Goal: Information Seeking & Learning: Check status

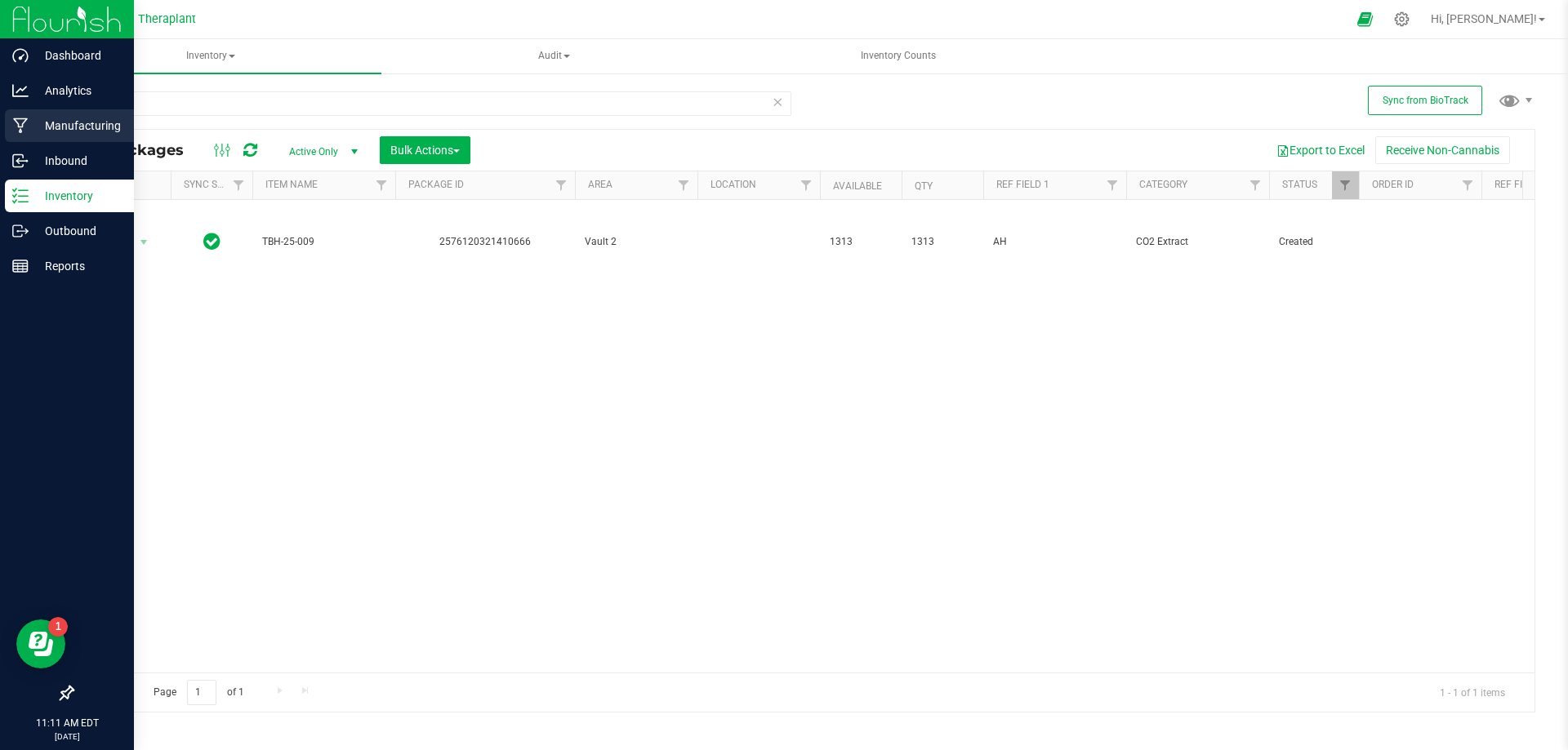
click at [98, 121] on p "Manufacturing" at bounding box center [77, 125] width 98 height 20
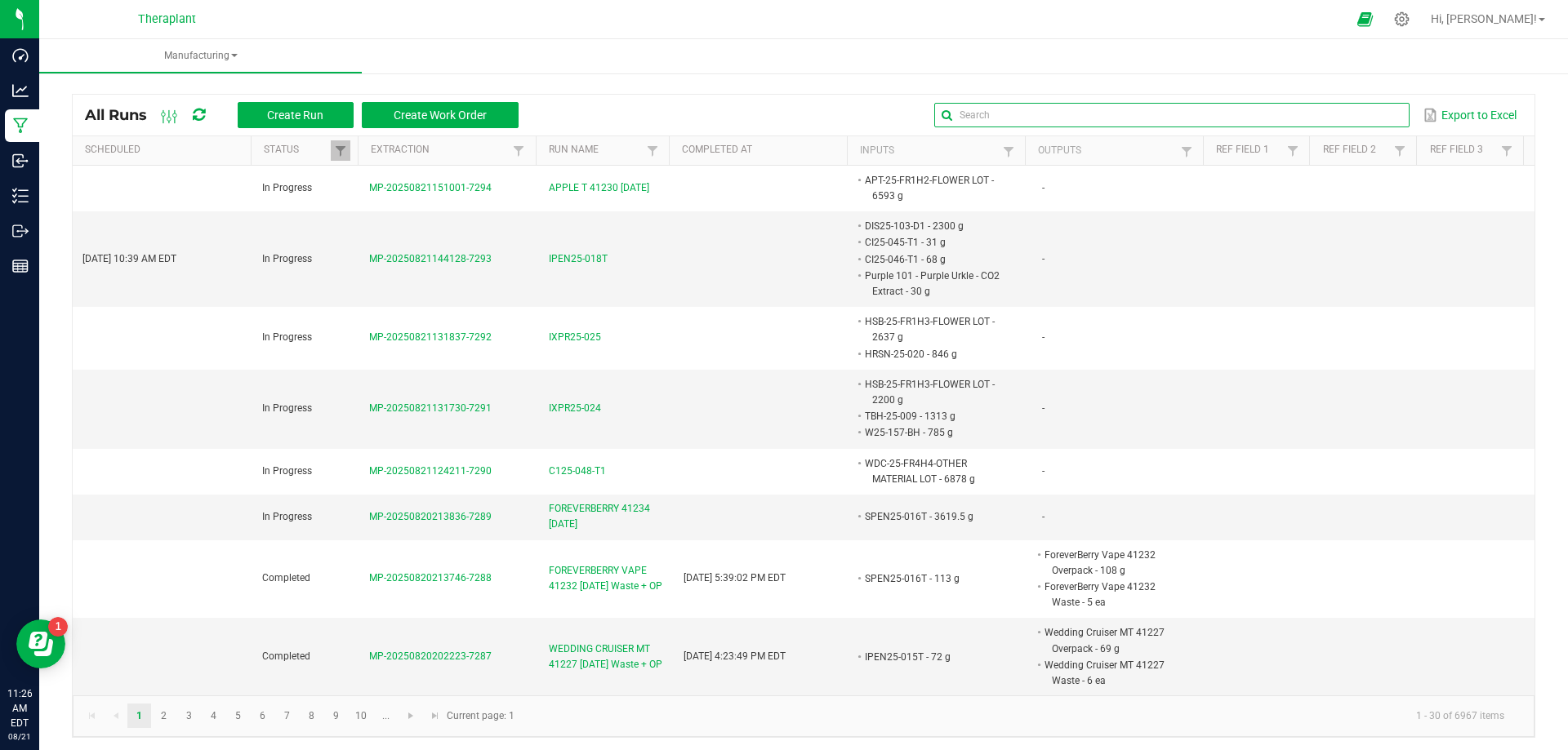
click at [1353, 110] on input "text" at bounding box center [1171, 116] width 475 height 25
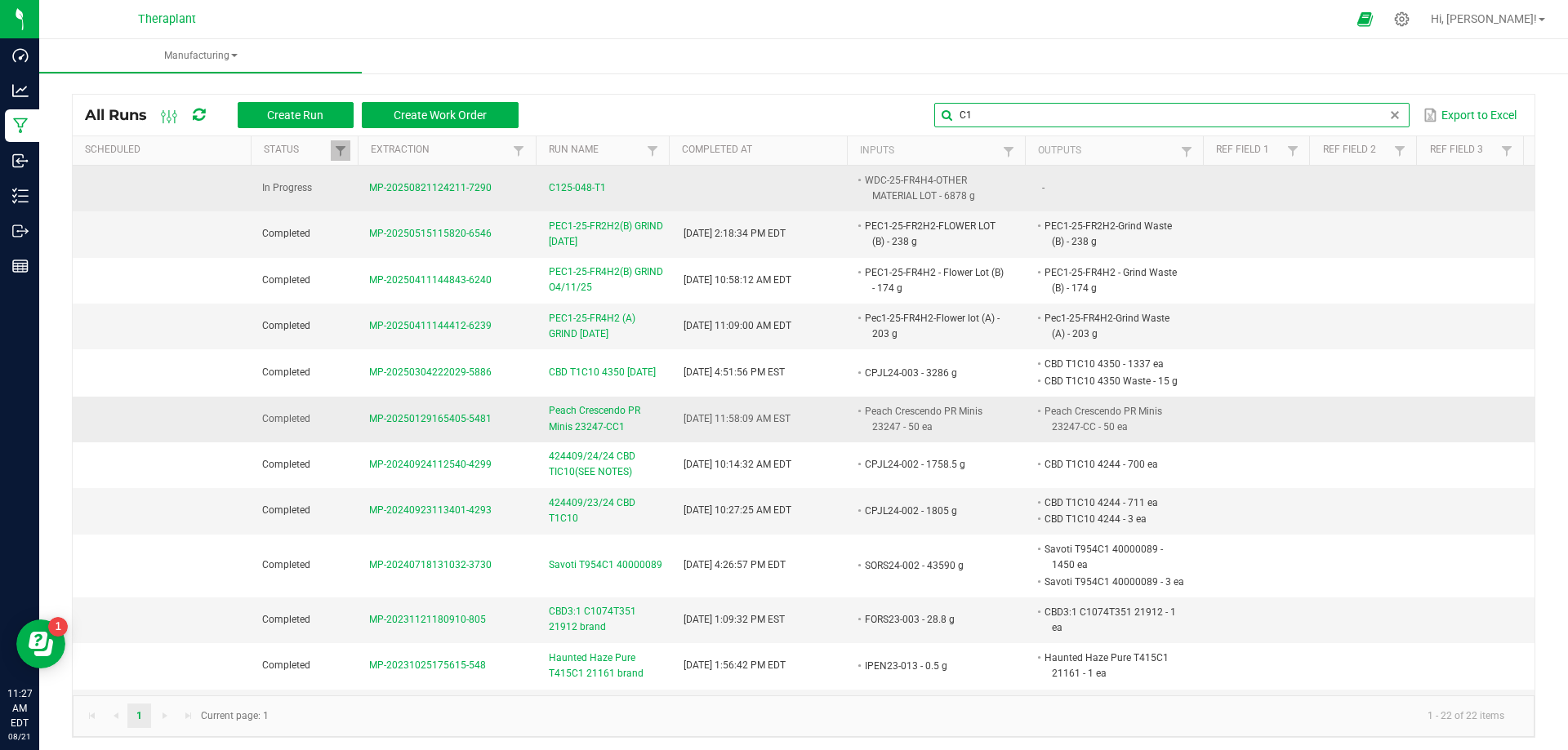
type input "C1"
click at [561, 188] on span "C125-048-T1" at bounding box center [577, 188] width 57 height 15
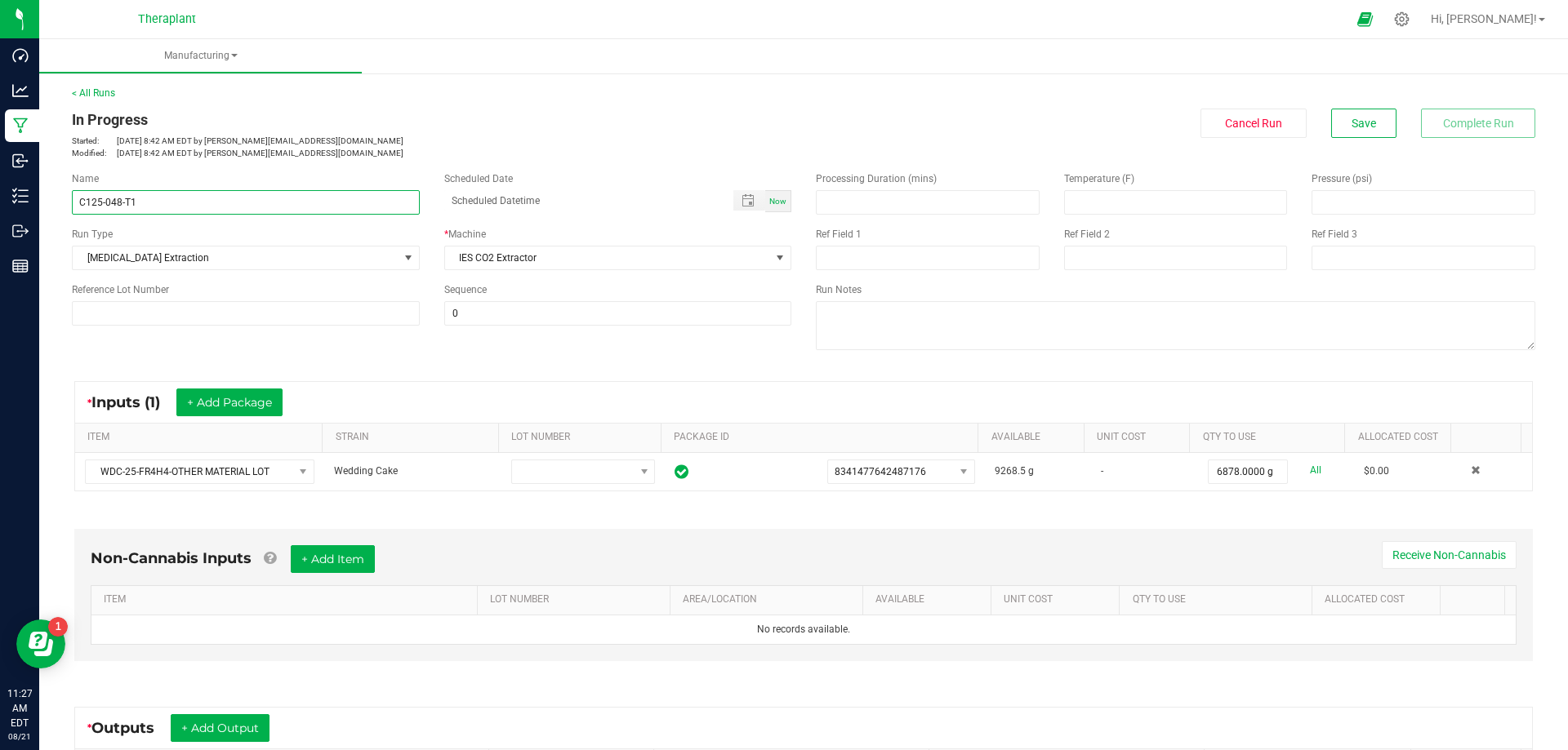
click at [86, 200] on input "C125-048-T1" at bounding box center [245, 203] width 348 height 25
type input "CI25-048-T1"
click at [1352, 121] on span "Save" at bounding box center [1364, 123] width 25 height 13
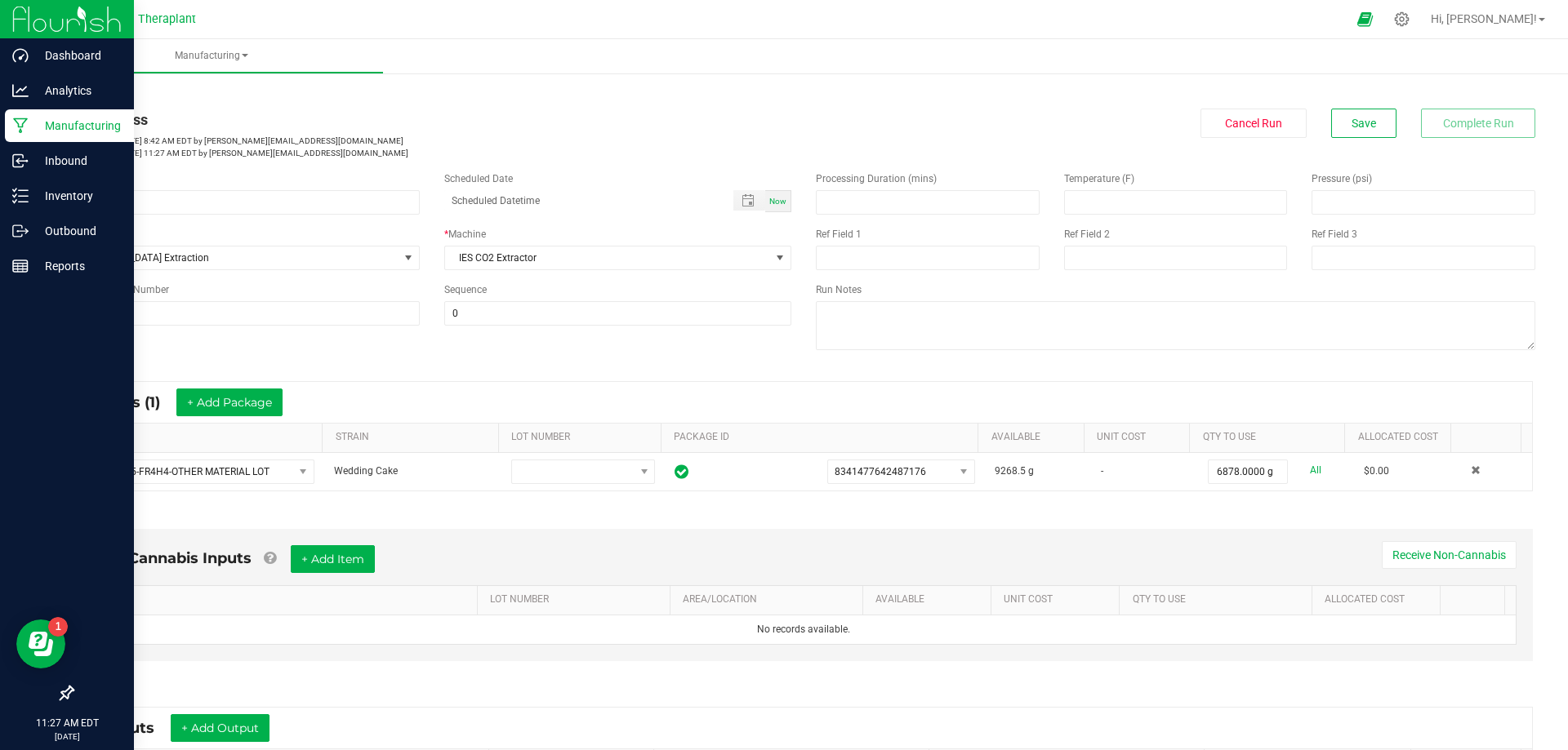
click at [53, 129] on p "Manufacturing" at bounding box center [77, 125] width 98 height 20
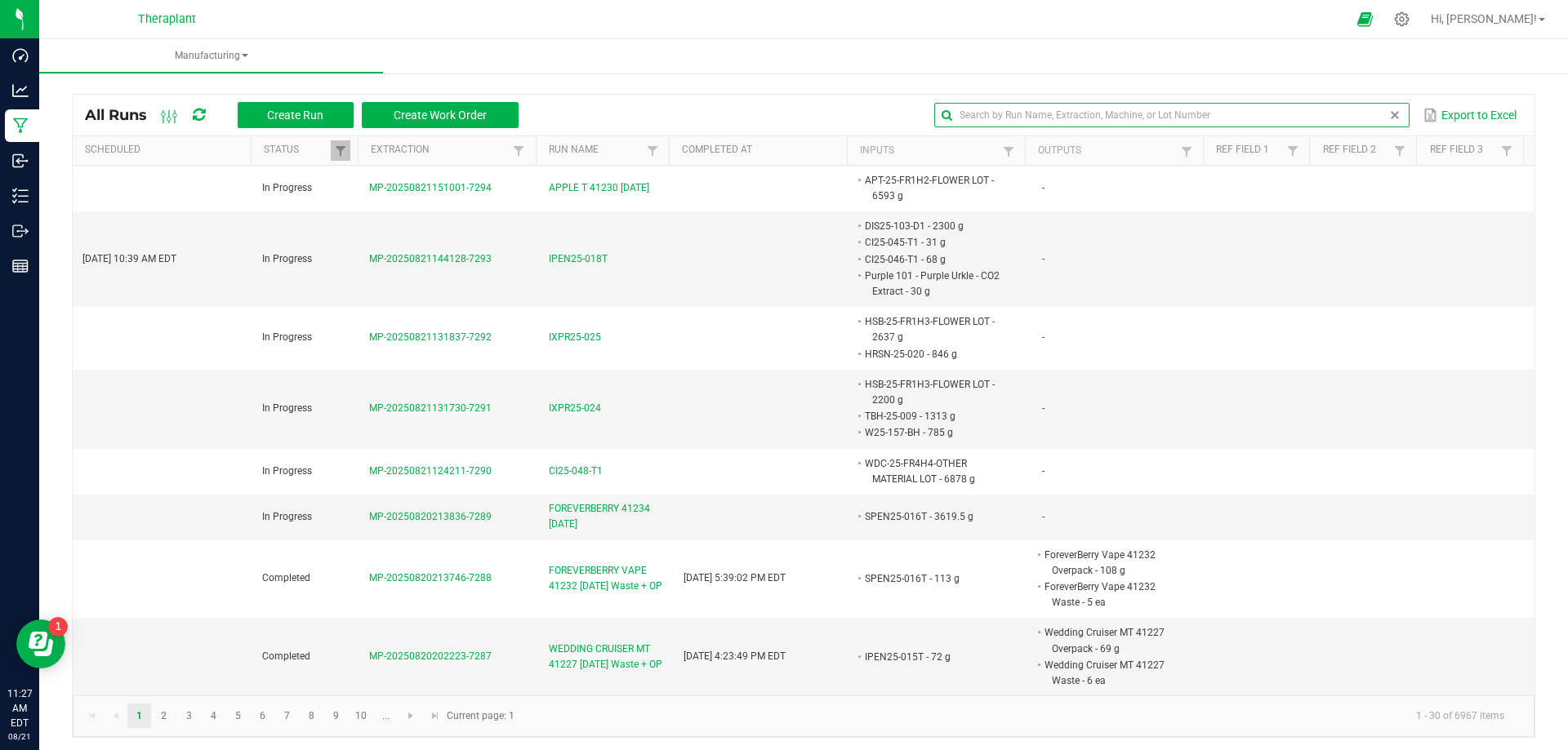
click at [1347, 112] on input "text" at bounding box center [1171, 116] width 475 height 25
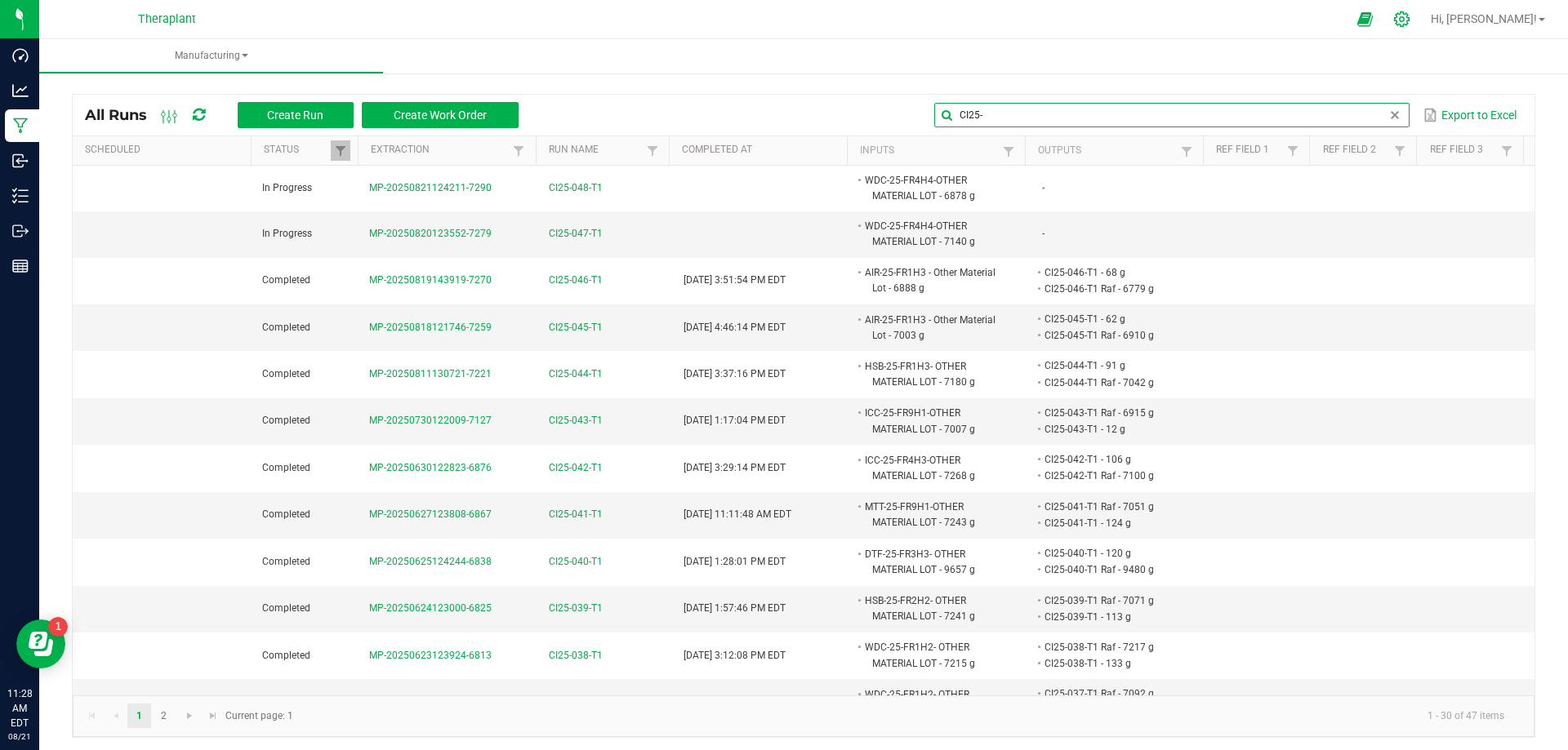
type input "CI25-"
click at [1411, 21] on icon at bounding box center [1402, 19] width 17 height 17
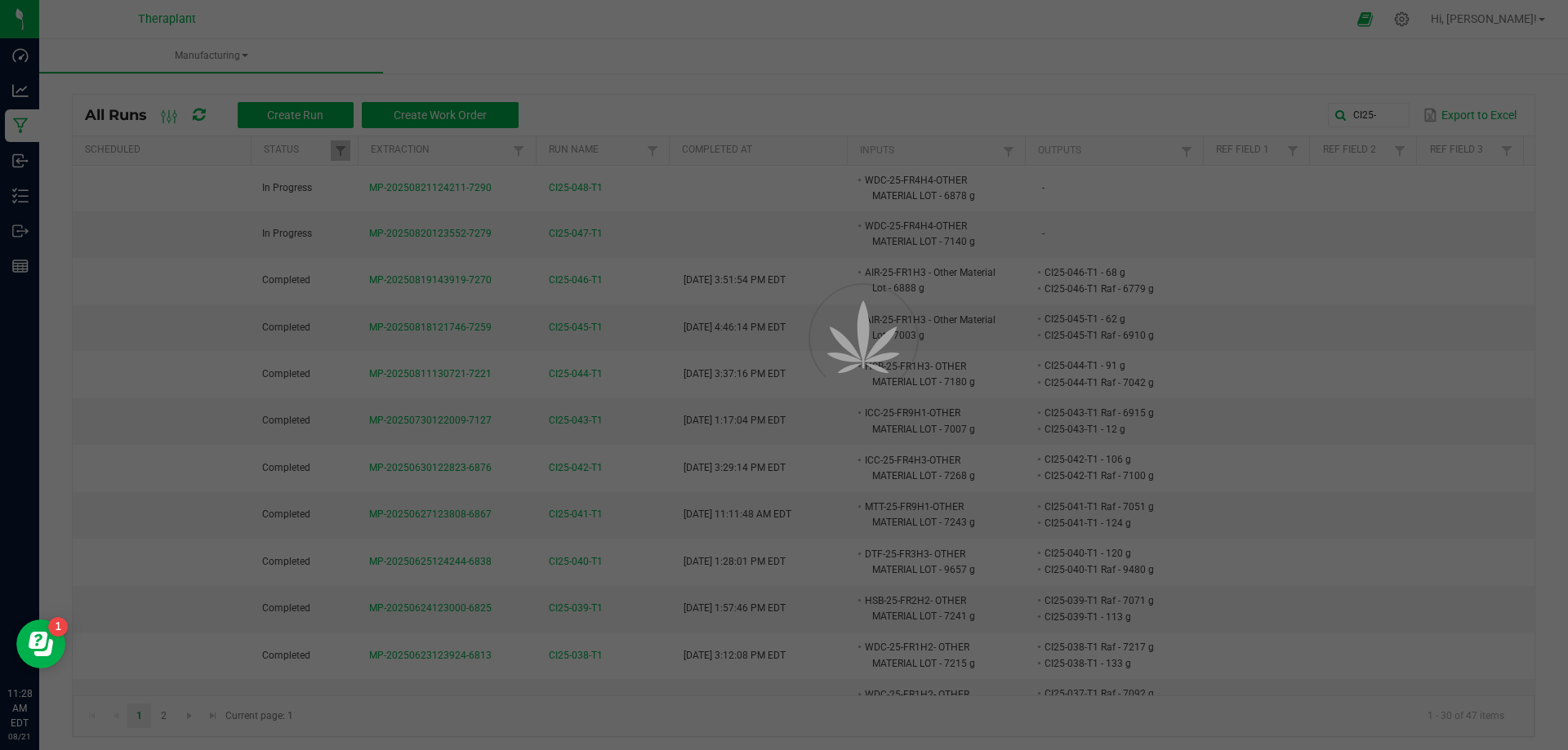
click at [1202, 103] on div at bounding box center [784, 375] width 1568 height 750
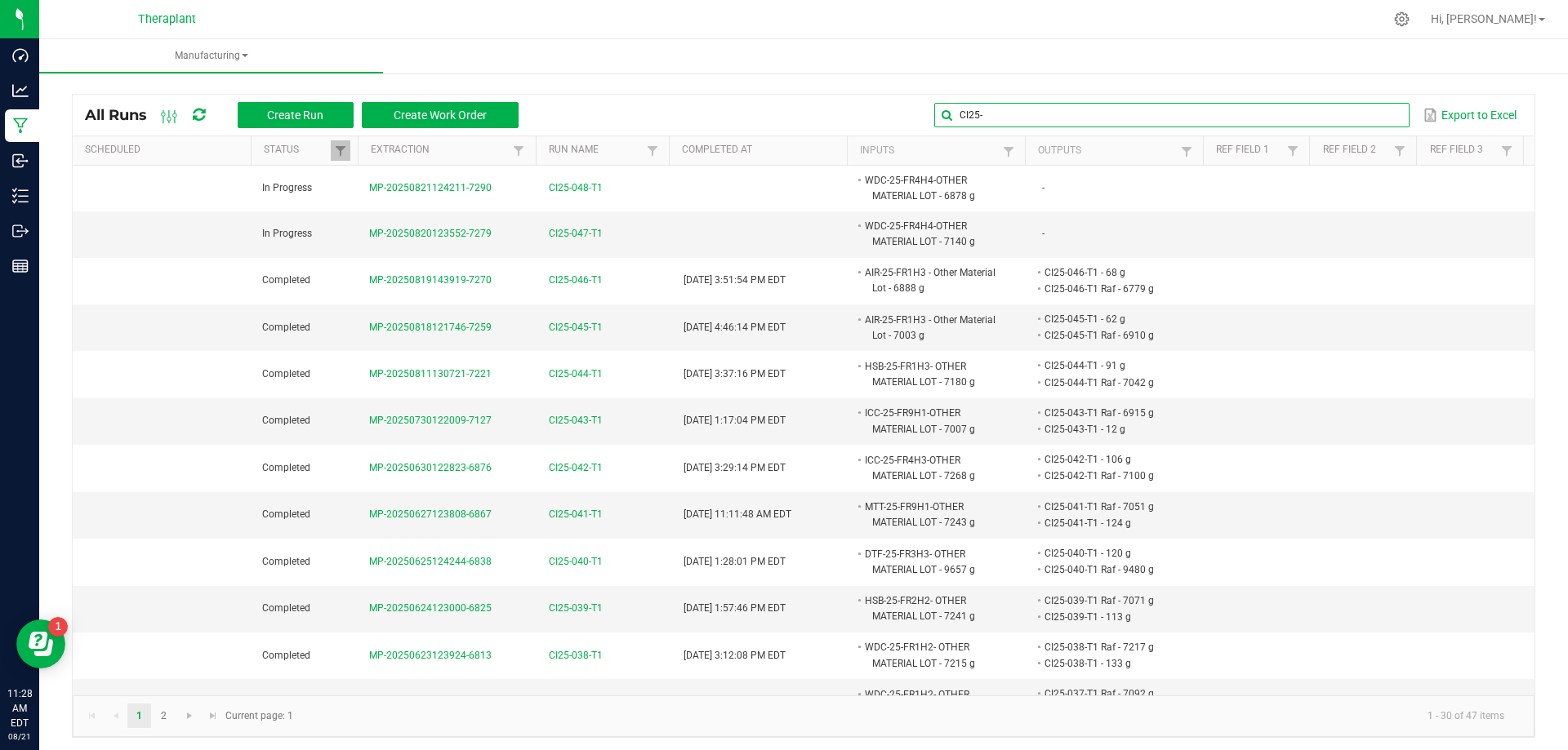
click at [1375, 107] on input "CI25-" at bounding box center [1171, 116] width 475 height 25
click at [1389, 112] on span at bounding box center [1396, 116] width 13 height 13
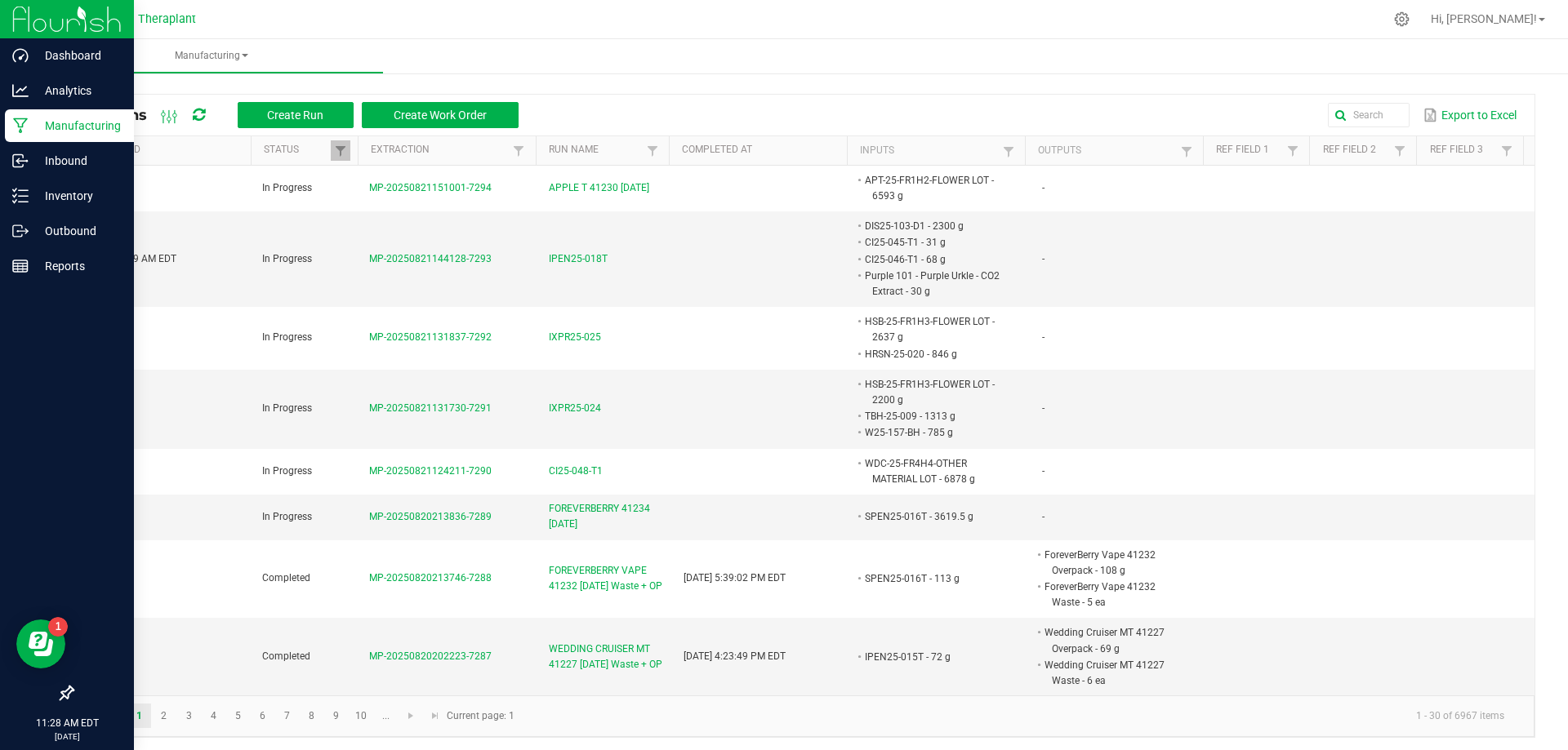
click at [39, 120] on p "Manufacturing" at bounding box center [77, 125] width 98 height 20
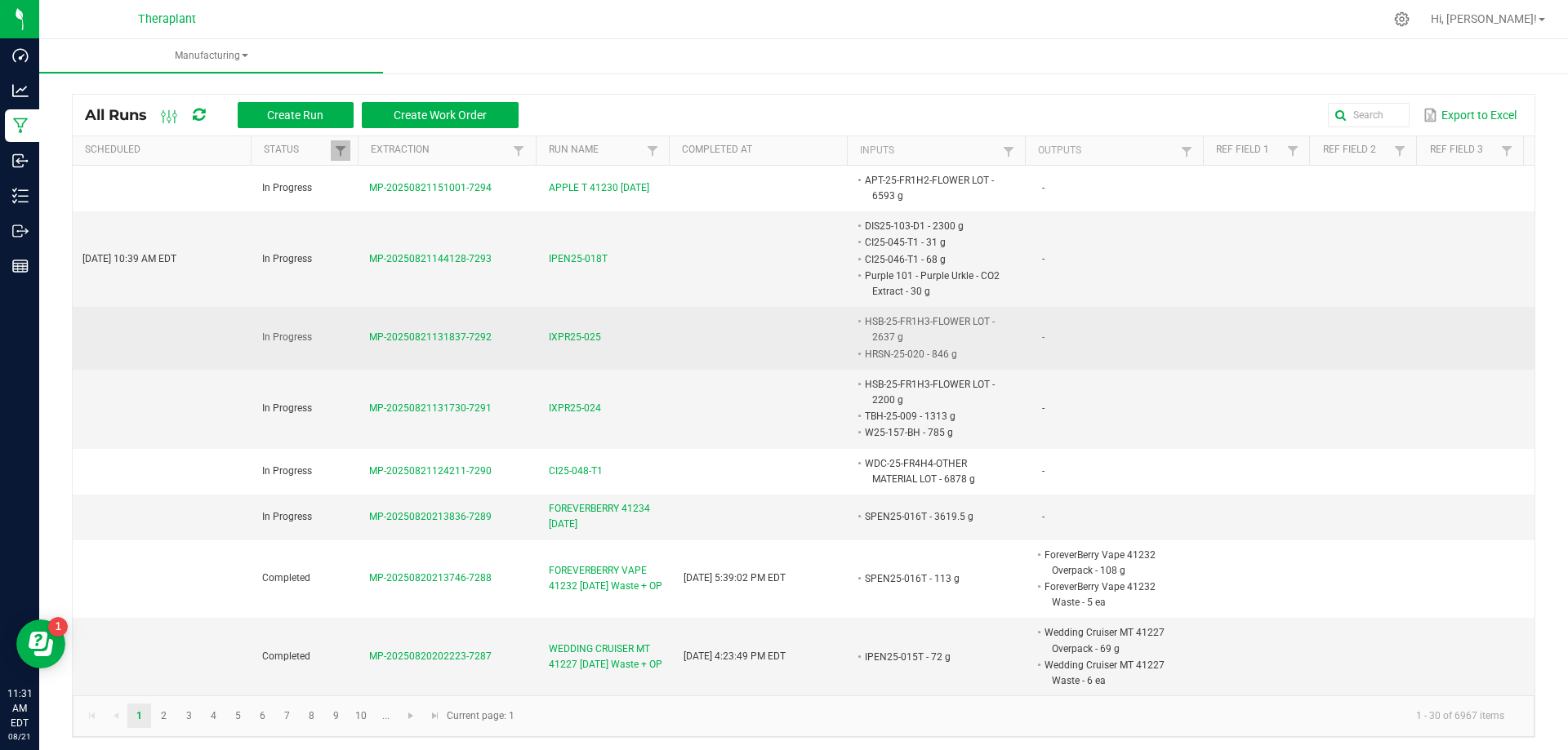
click at [573, 331] on span "IXPR25-025" at bounding box center [574, 337] width 52 height 15
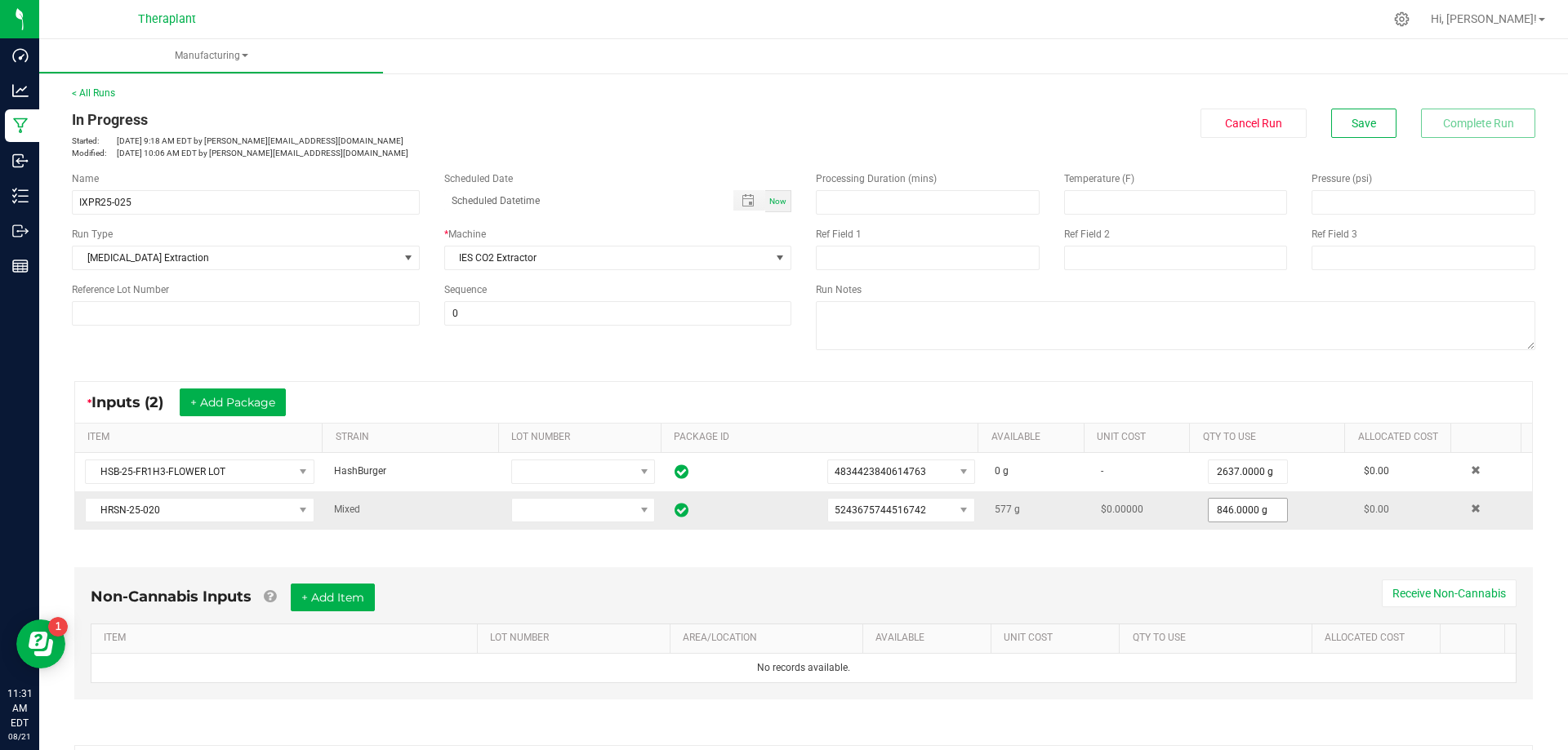
click at [1209, 518] on input "846.0000 g" at bounding box center [1248, 510] width 79 height 23
type input "795.0000 g"
click at [1368, 121] on button "Save" at bounding box center [1363, 123] width 65 height 29
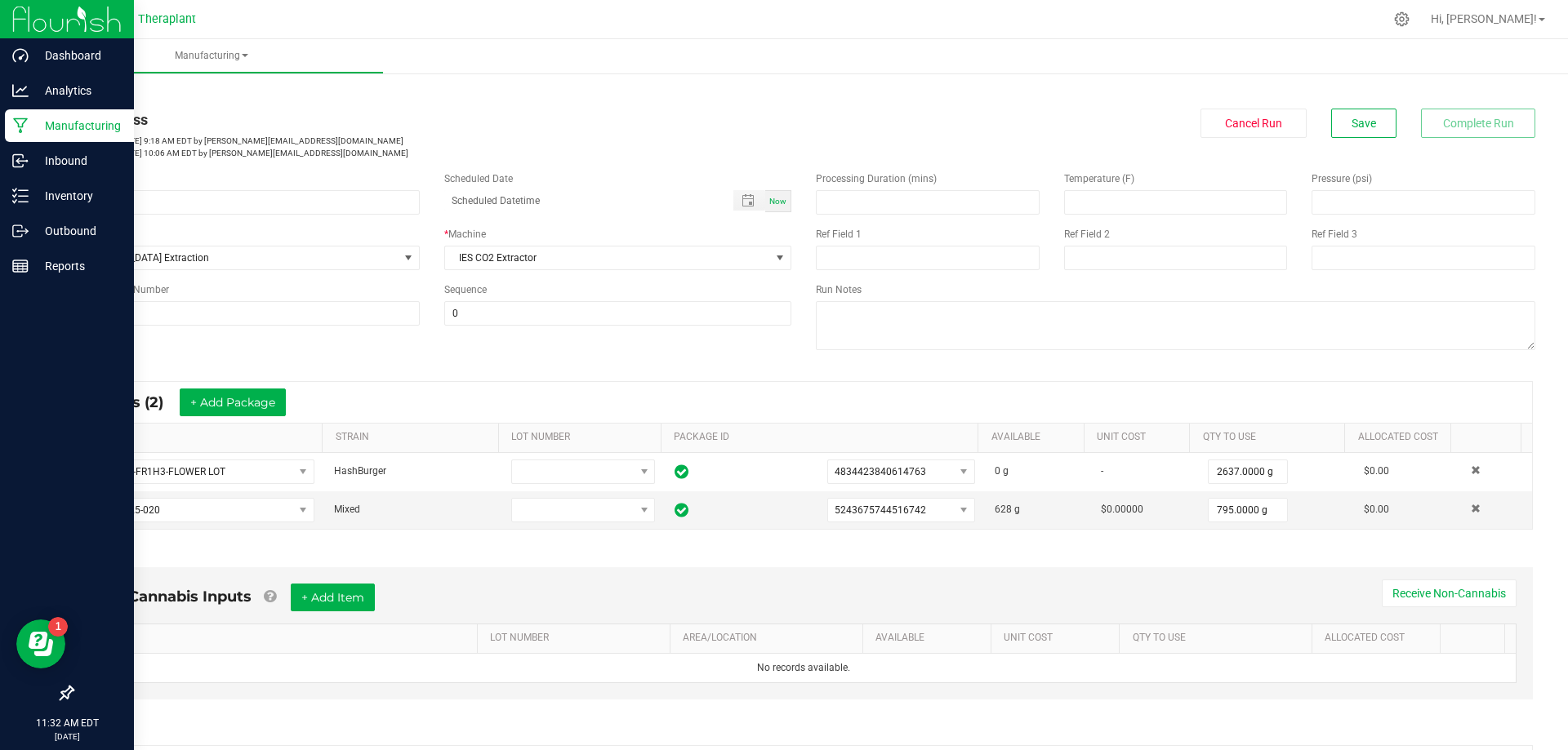
click at [42, 122] on p "Manufacturing" at bounding box center [77, 125] width 98 height 20
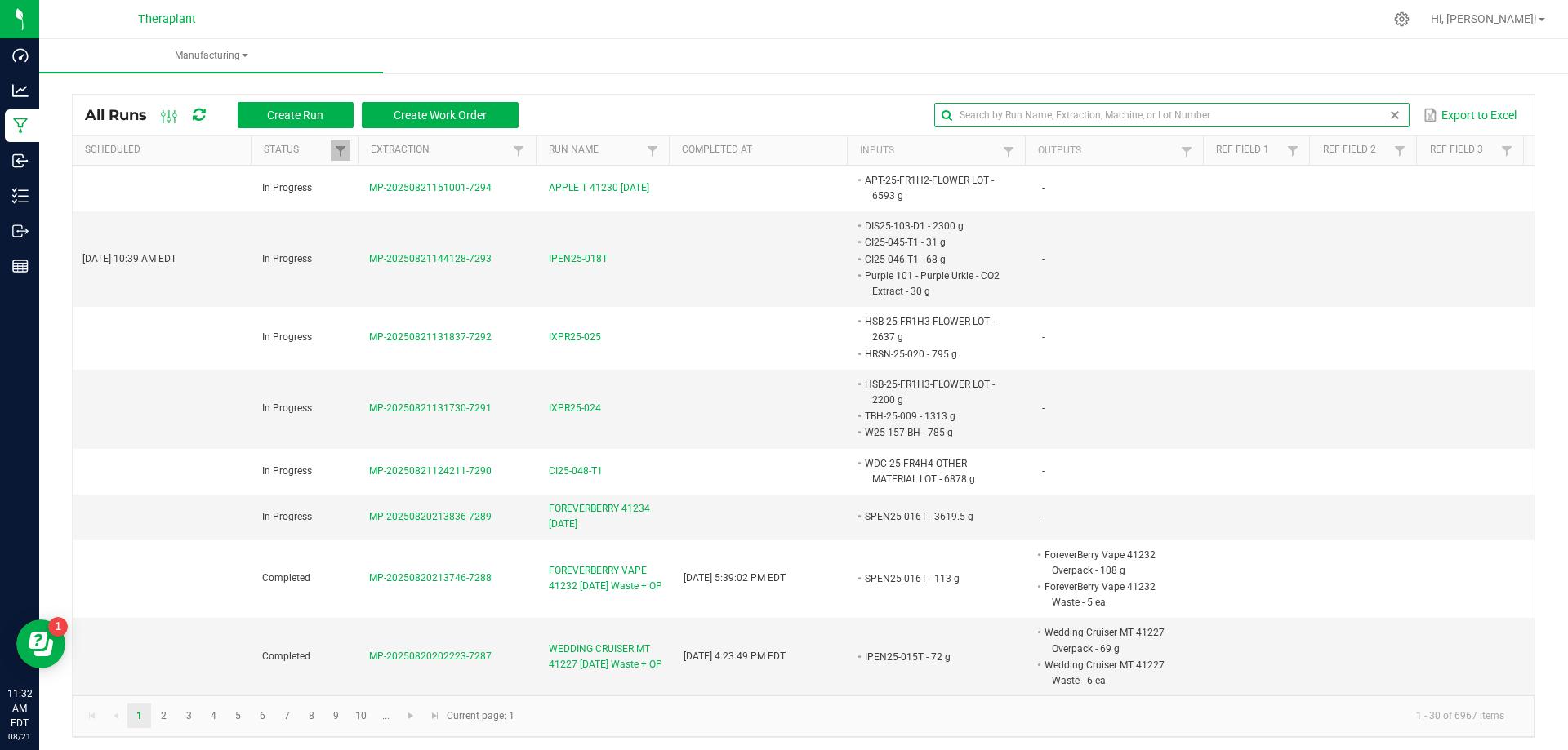
click at [1365, 116] on input "text" at bounding box center [1171, 116] width 475 height 25
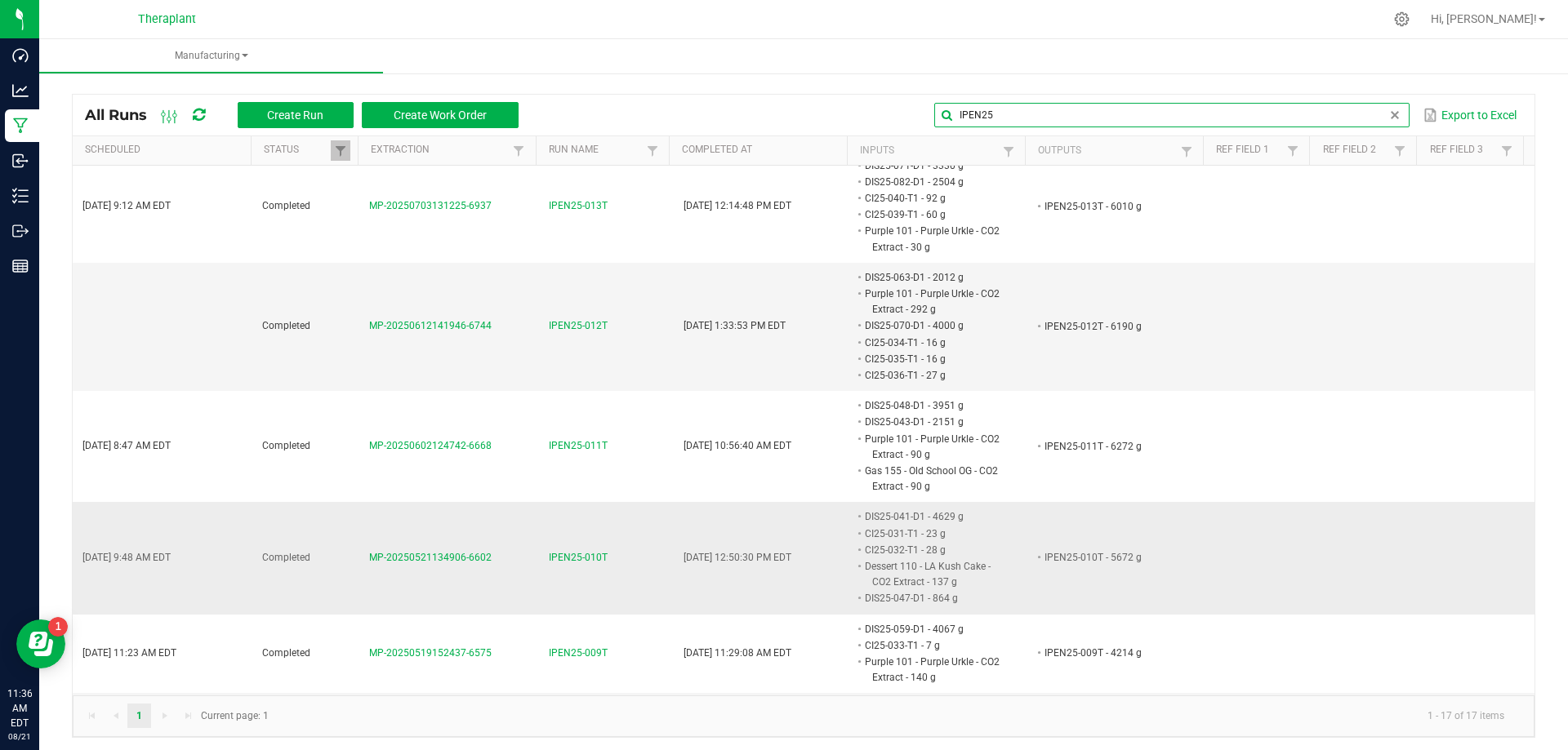
scroll to position [283, 0]
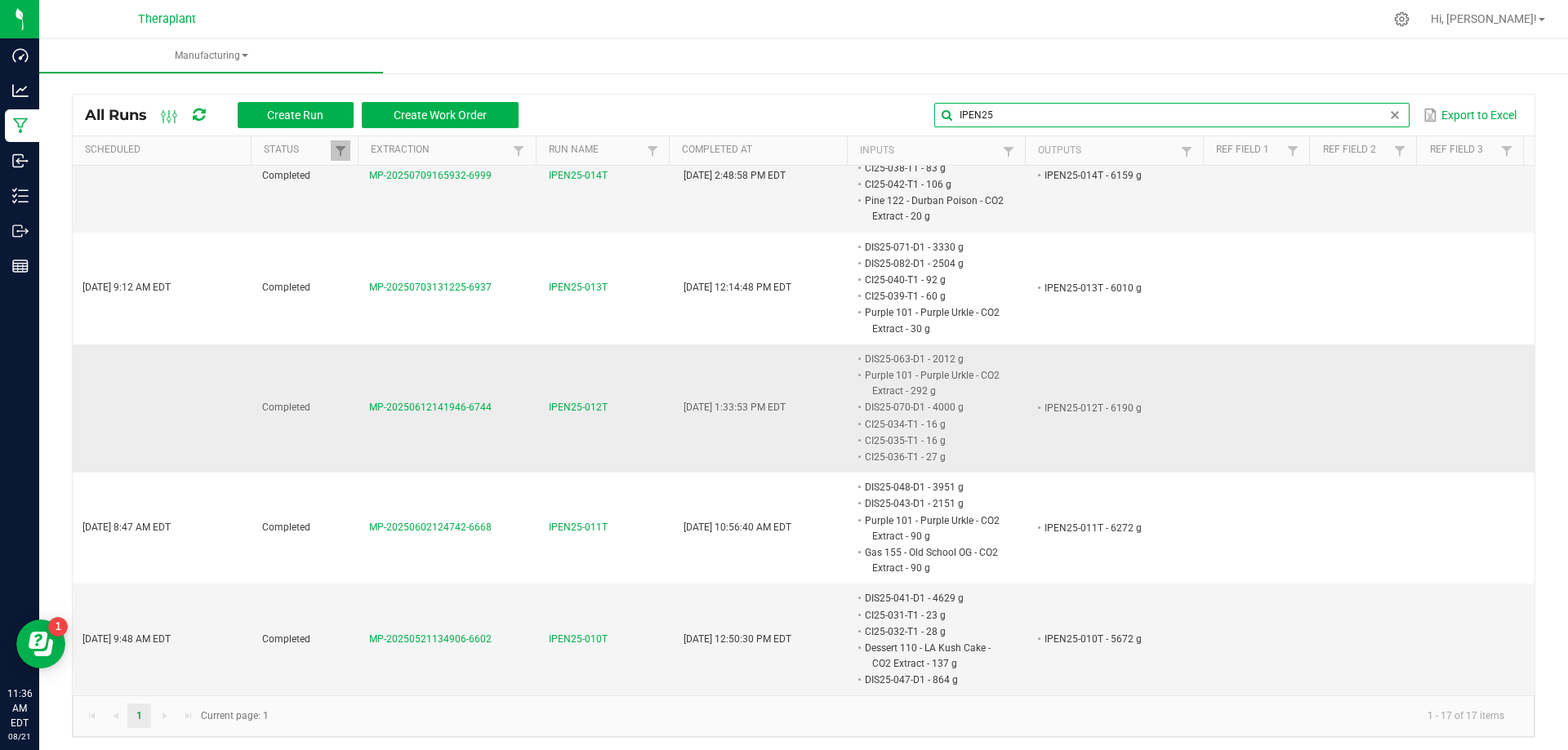
type input "IPEN25"
click at [578, 408] on span "IPEN25-012T" at bounding box center [578, 407] width 59 height 15
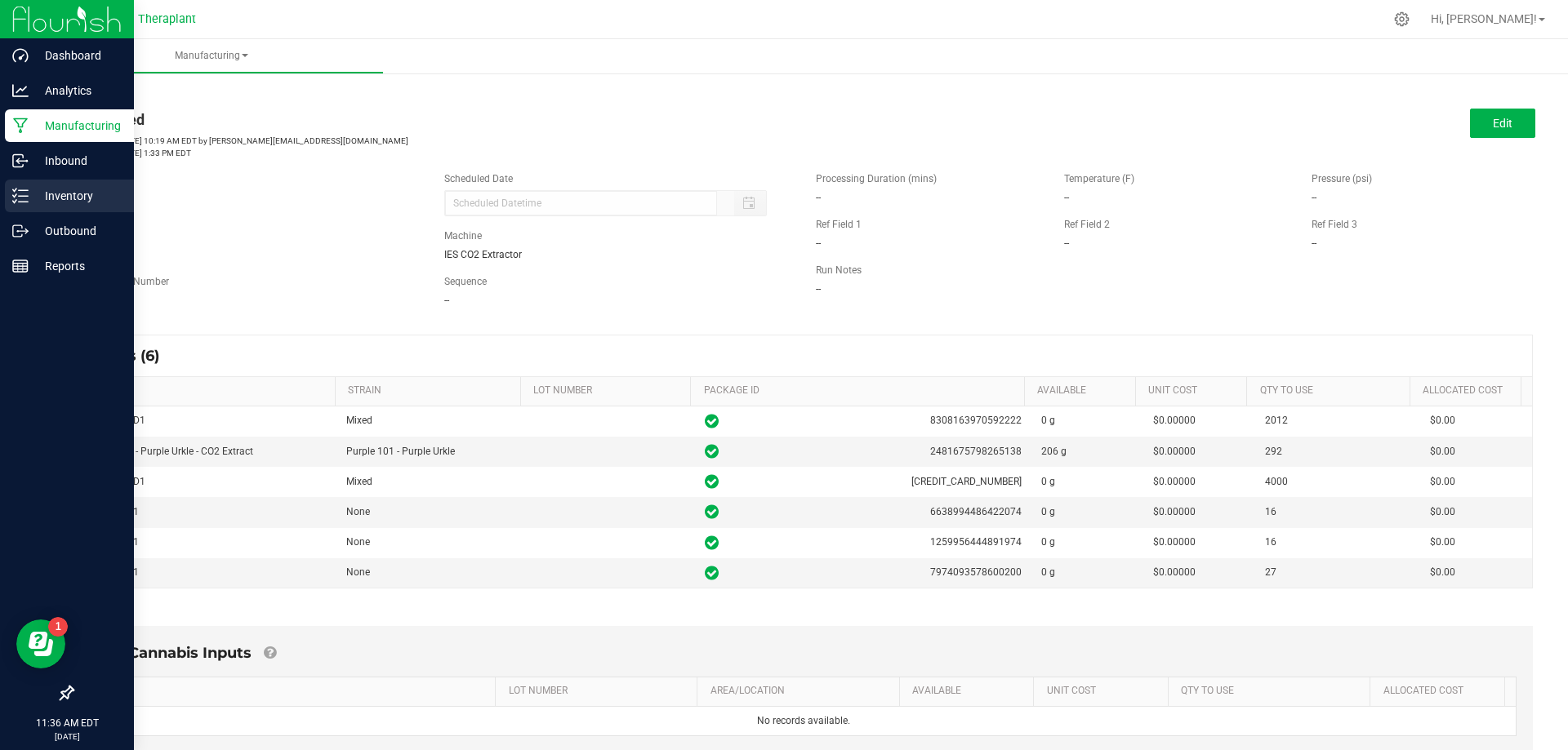
click at [40, 200] on p "Inventory" at bounding box center [77, 196] width 98 height 20
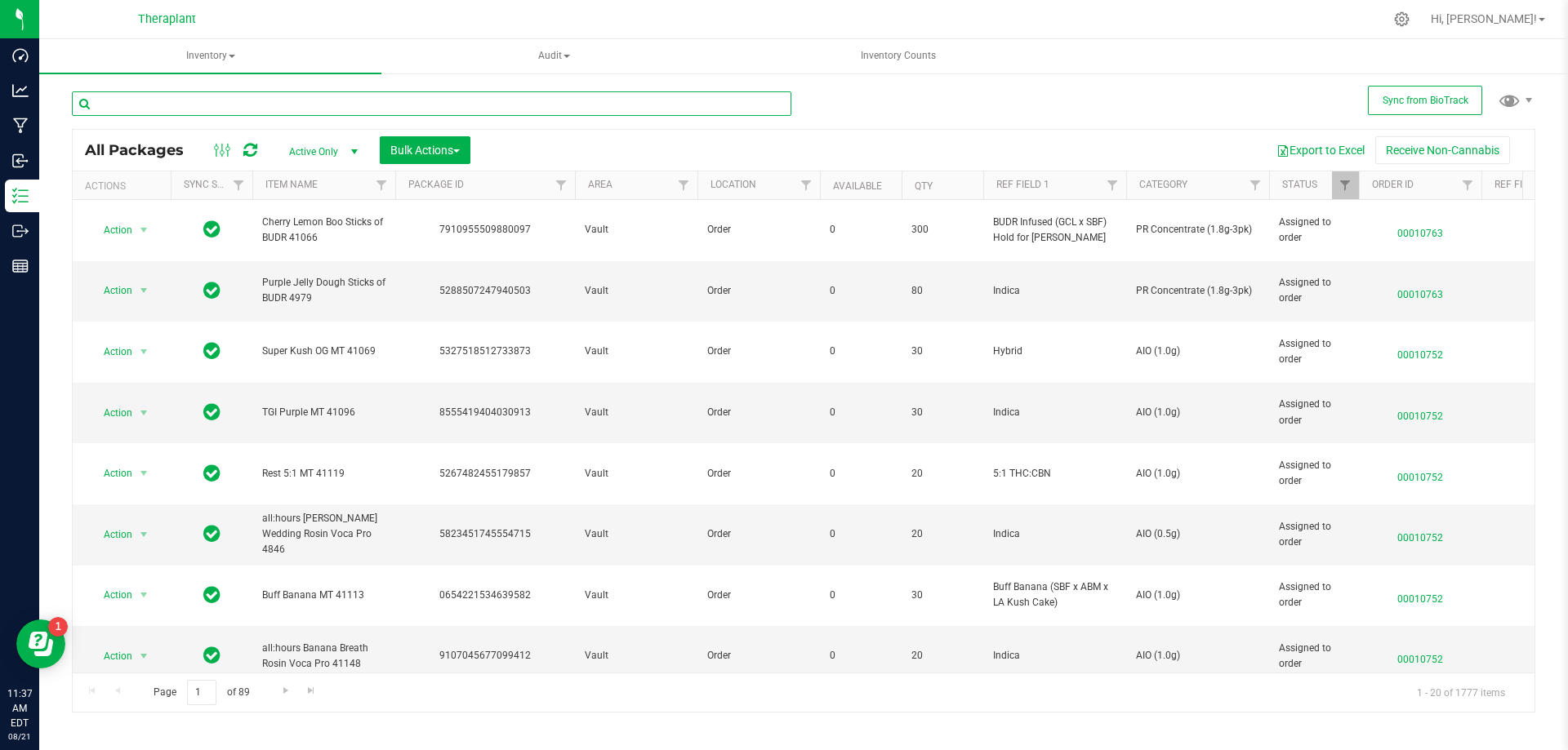
click at [233, 106] on input "text" at bounding box center [432, 104] width 720 height 25
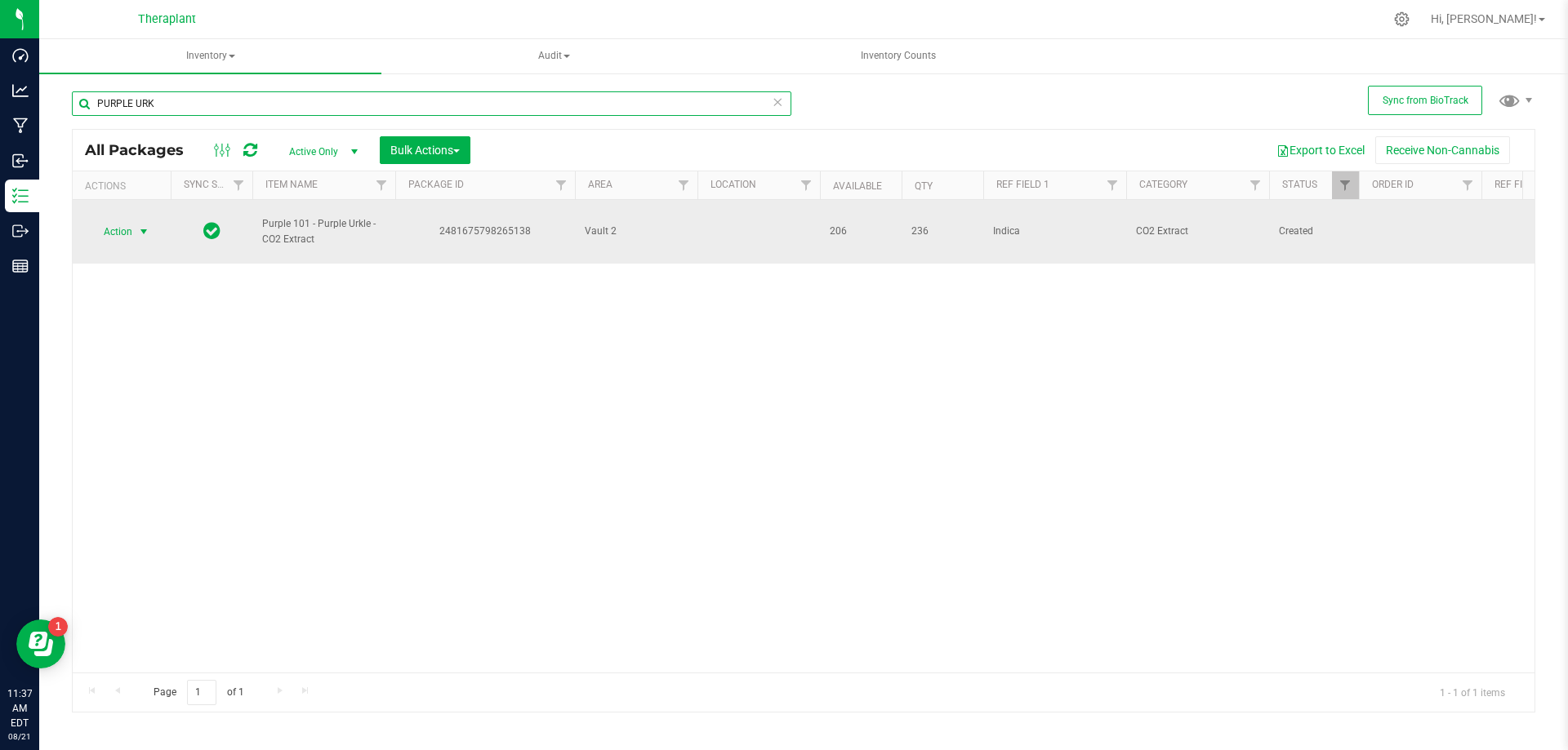
type input "PURPLE URK"
click at [133, 235] on span "Action" at bounding box center [111, 232] width 45 height 23
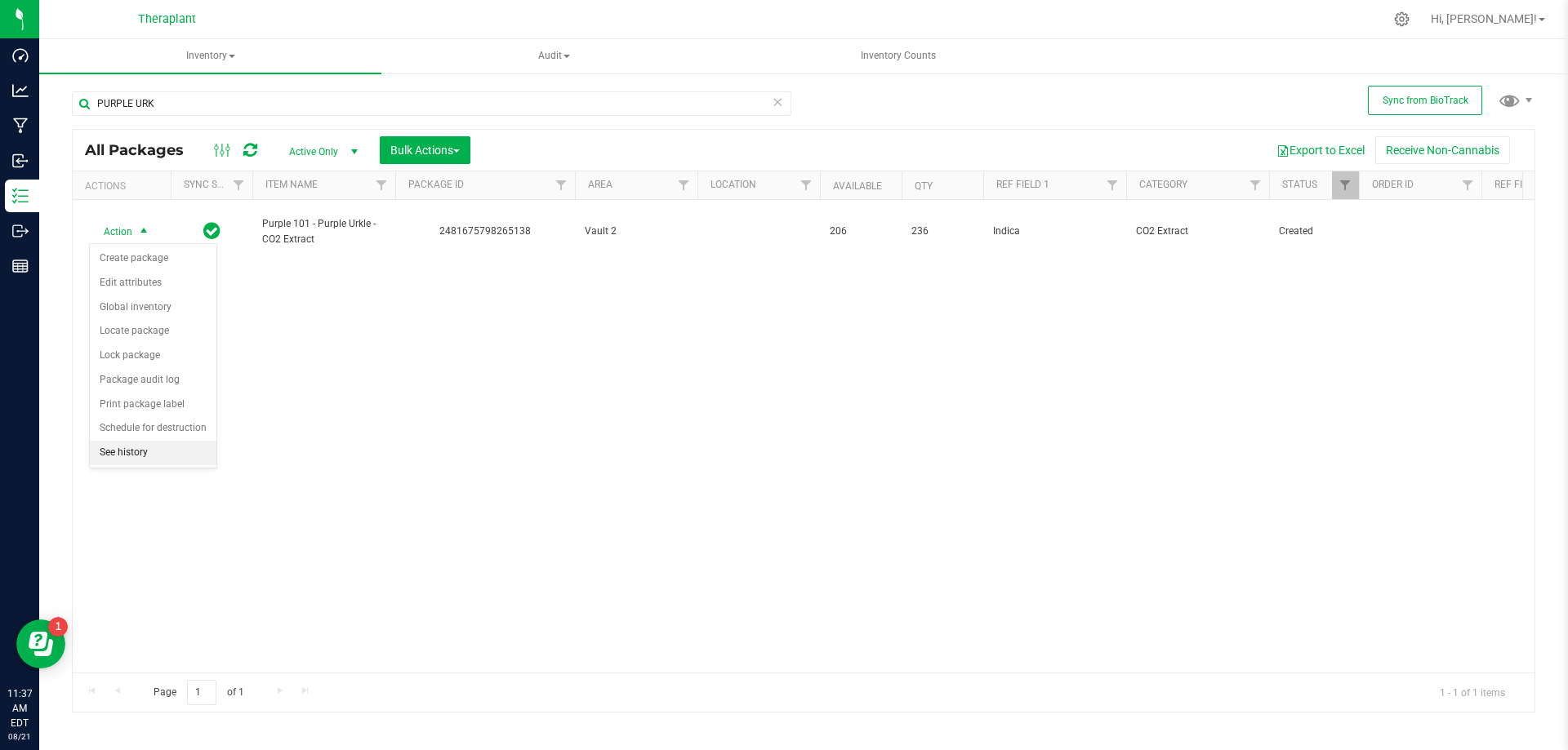
click at [150, 454] on li "See history" at bounding box center [153, 454] width 127 height 25
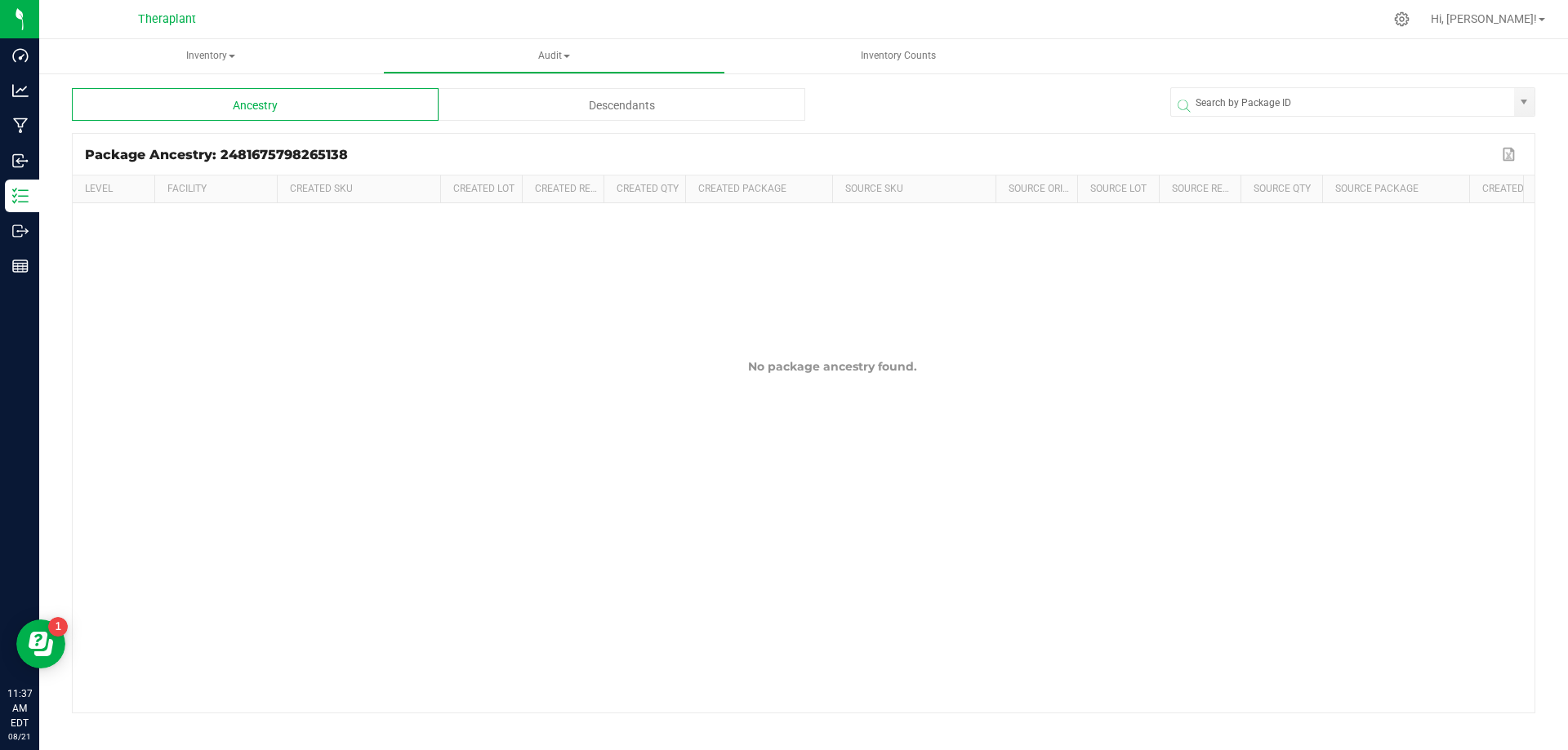
click at [767, 93] on div "Descendants" at bounding box center [622, 104] width 367 height 32
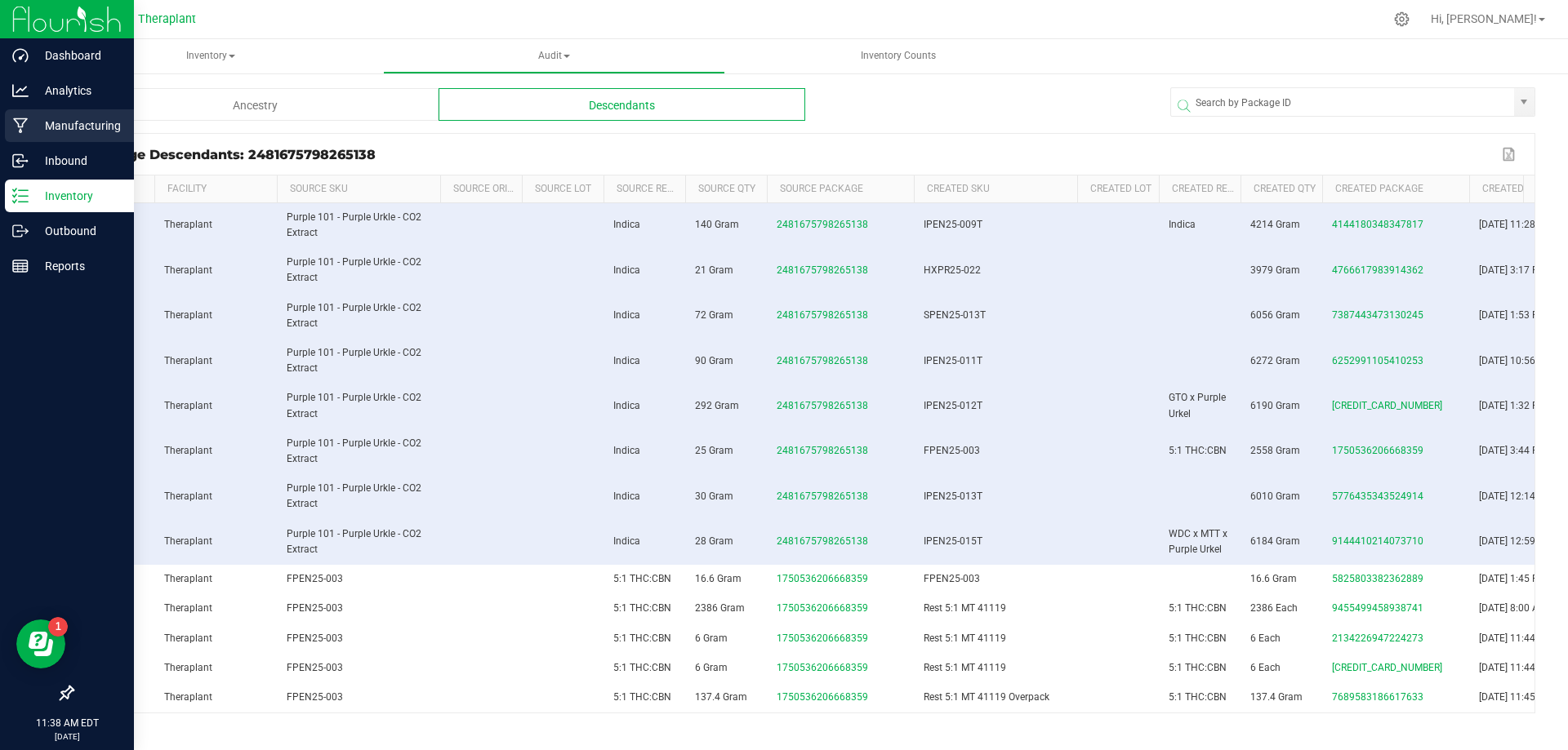
click at [21, 127] on icon at bounding box center [21, 125] width 15 height 16
click at [16, 128] on icon at bounding box center [21, 125] width 15 height 16
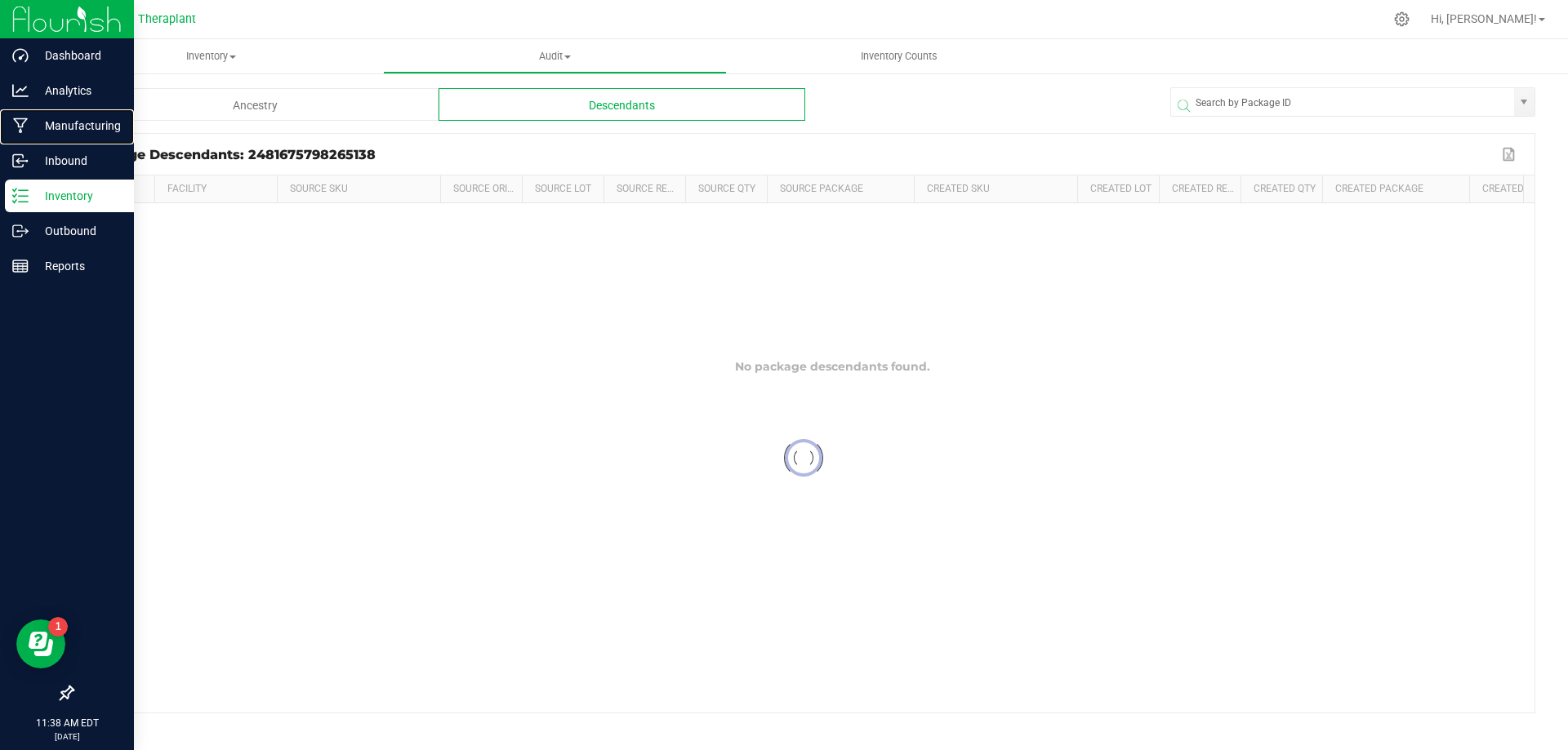
click at [21, 124] on icon at bounding box center [21, 125] width 15 height 16
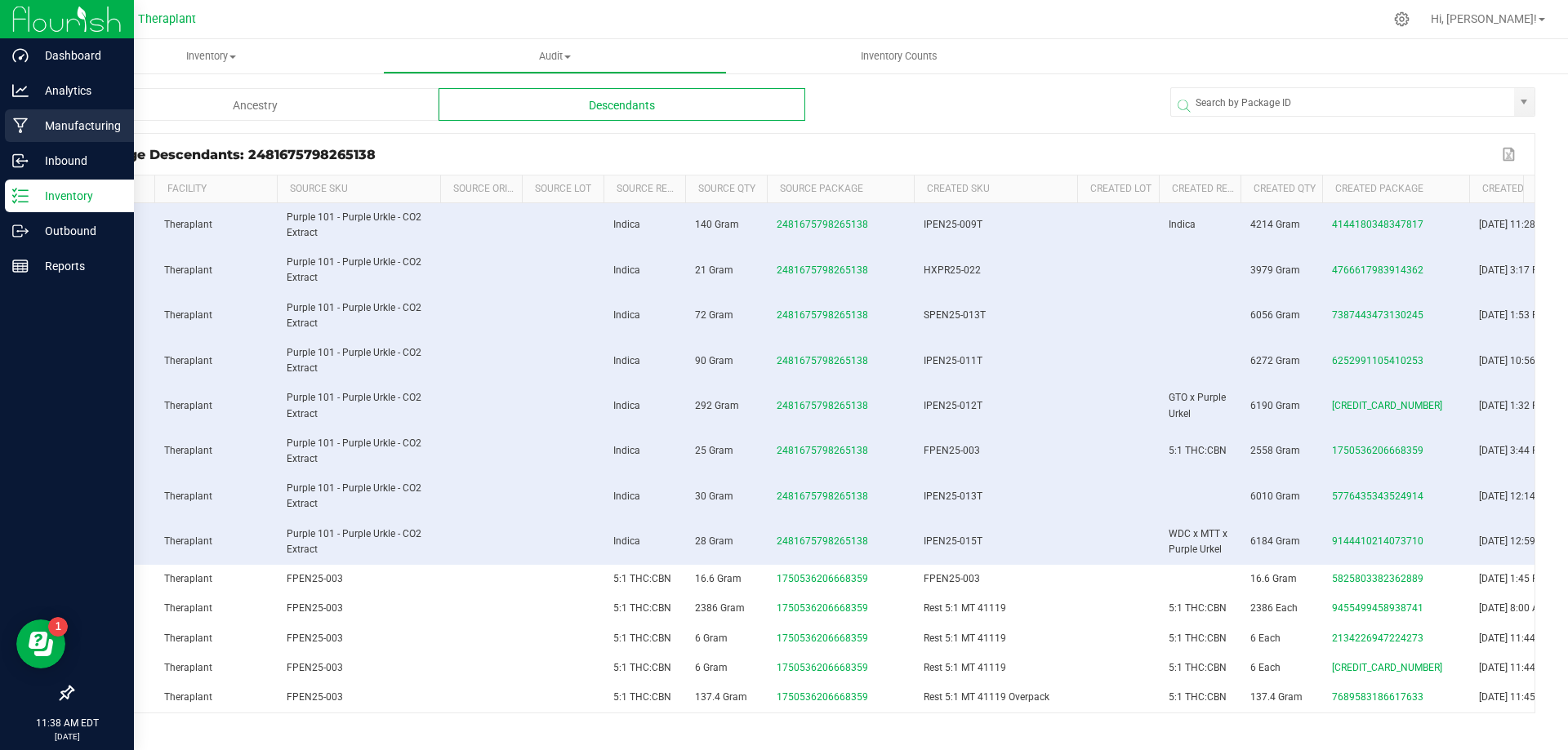
click at [45, 128] on p "Manufacturing" at bounding box center [77, 125] width 98 height 20
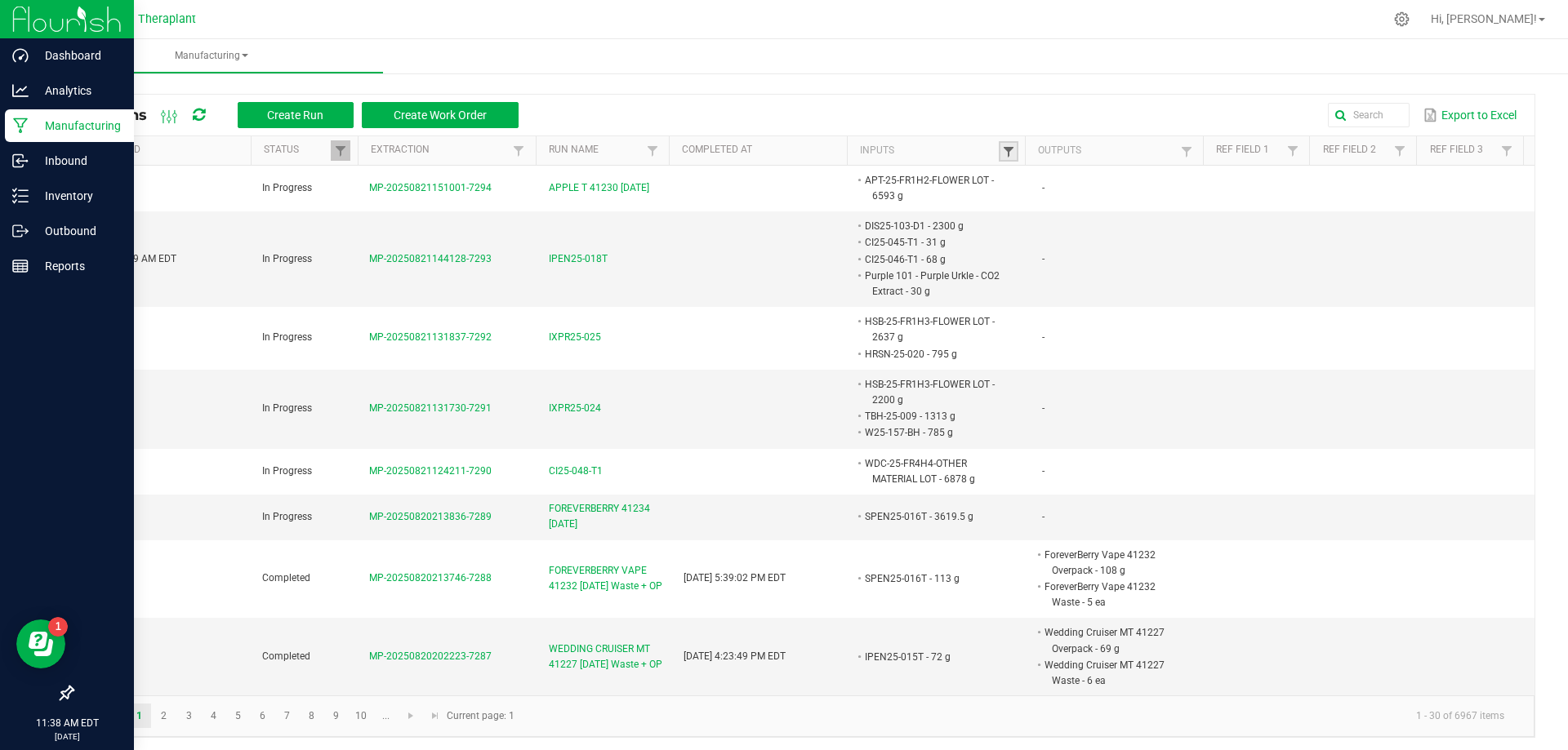
click at [1005, 152] on span at bounding box center [1009, 152] width 13 height 13
click at [1031, 183] on input "text" at bounding box center [1086, 185] width 169 height 25
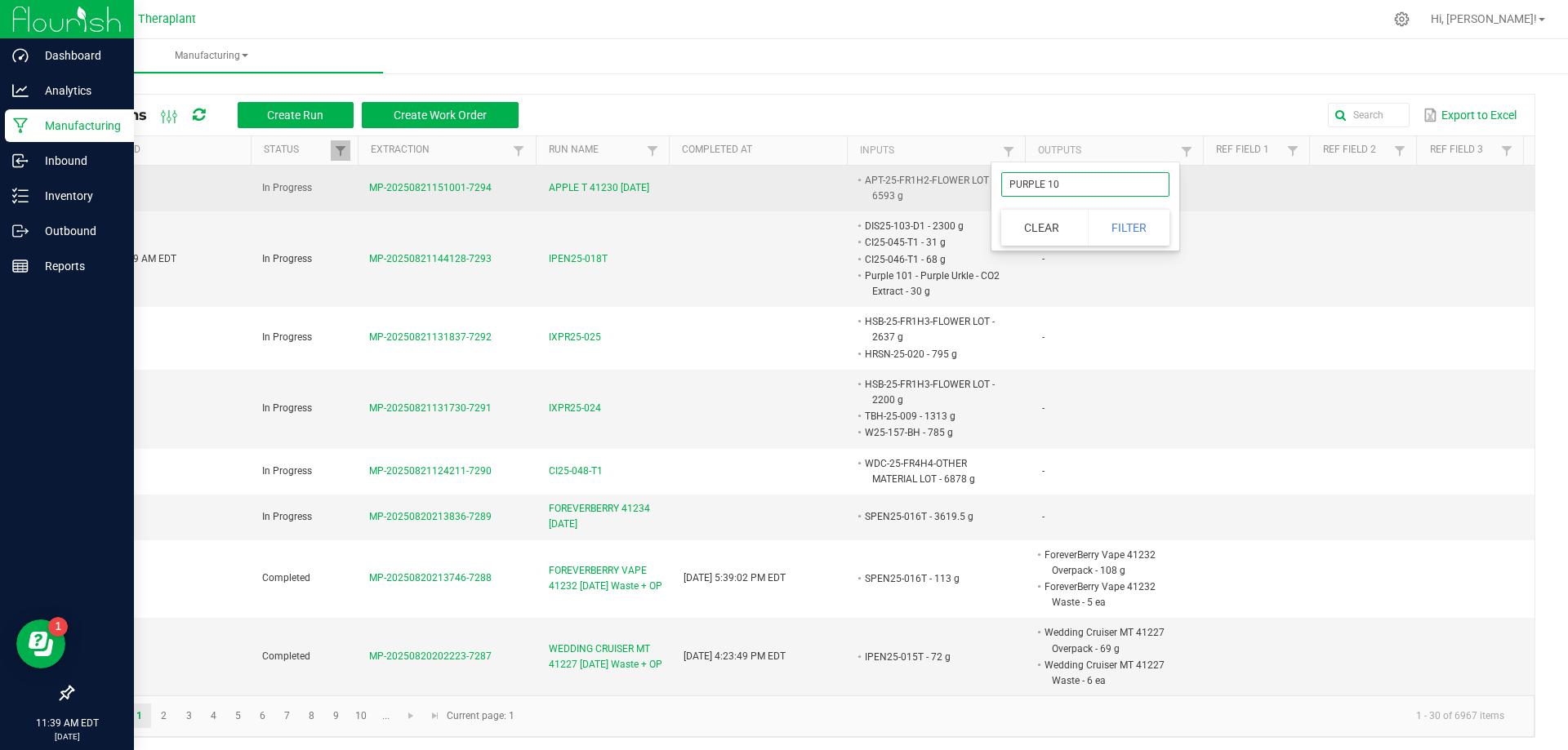
type input "PURPLE 101"
click button "Filter" at bounding box center [1128, 228] width 81 height 36
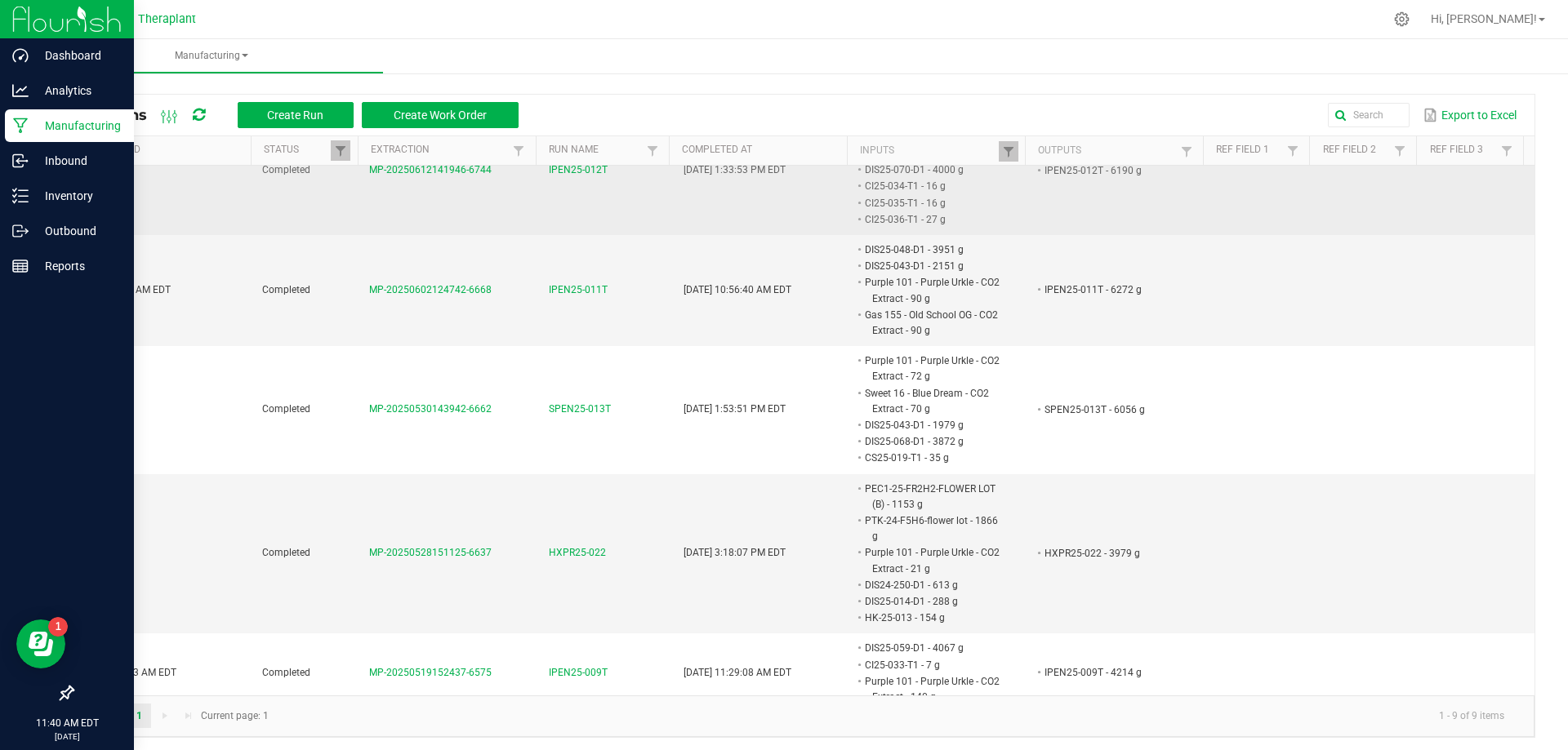
scroll to position [507, 0]
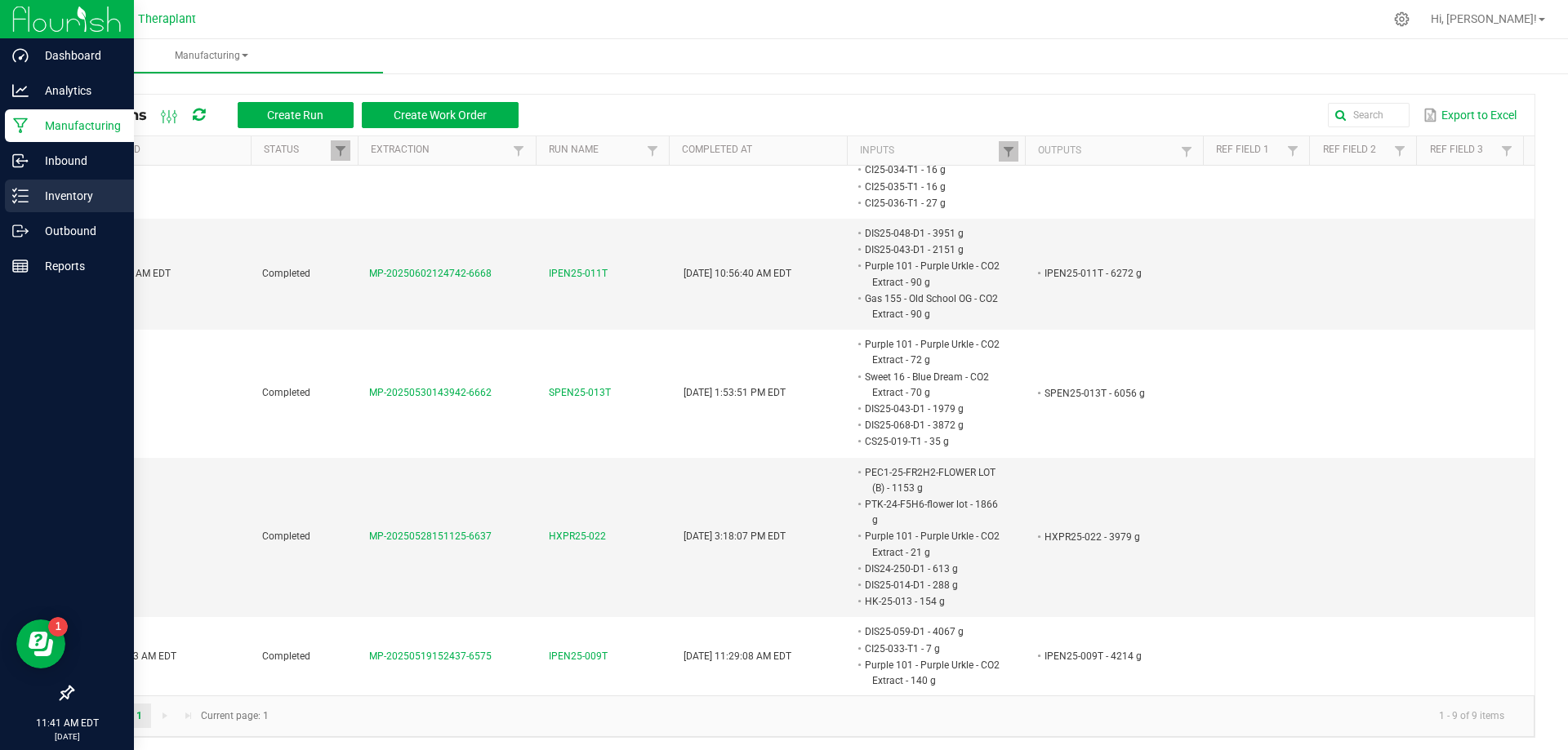
click at [31, 189] on p "Inventory" at bounding box center [77, 196] width 98 height 20
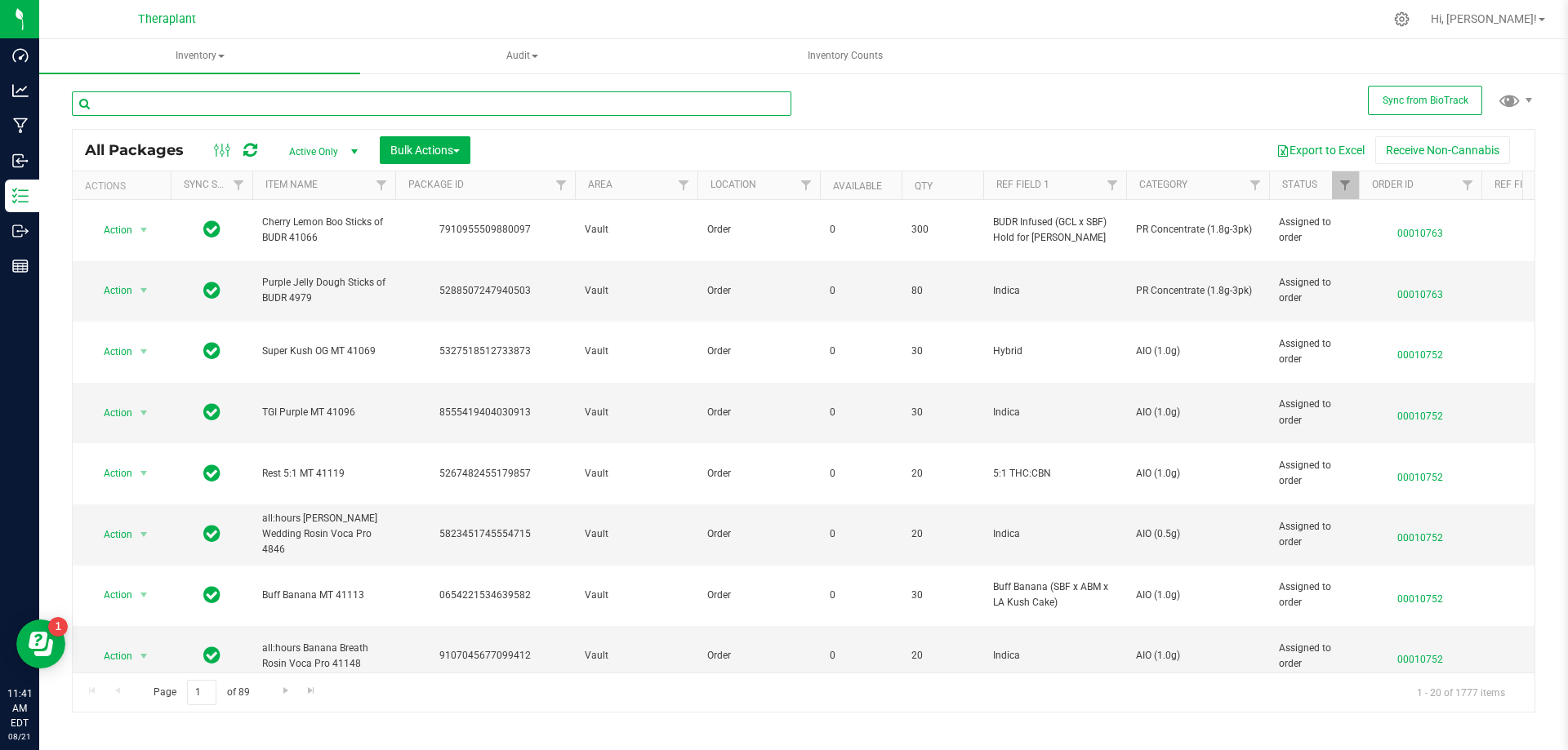
click at [462, 99] on input "text" at bounding box center [432, 104] width 720 height 25
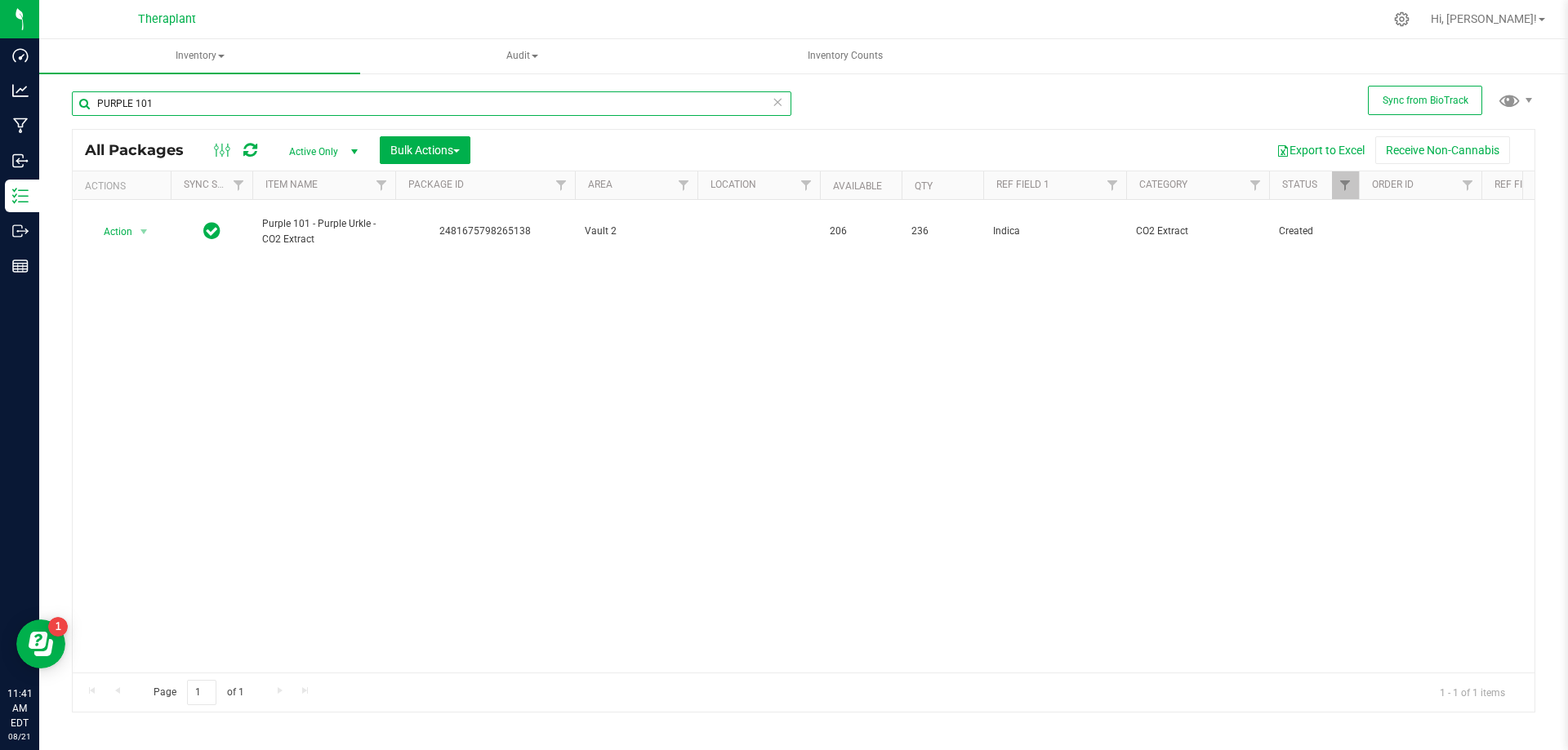
type input "PURPLE 101"
